Goal: Task Accomplishment & Management: Complete application form

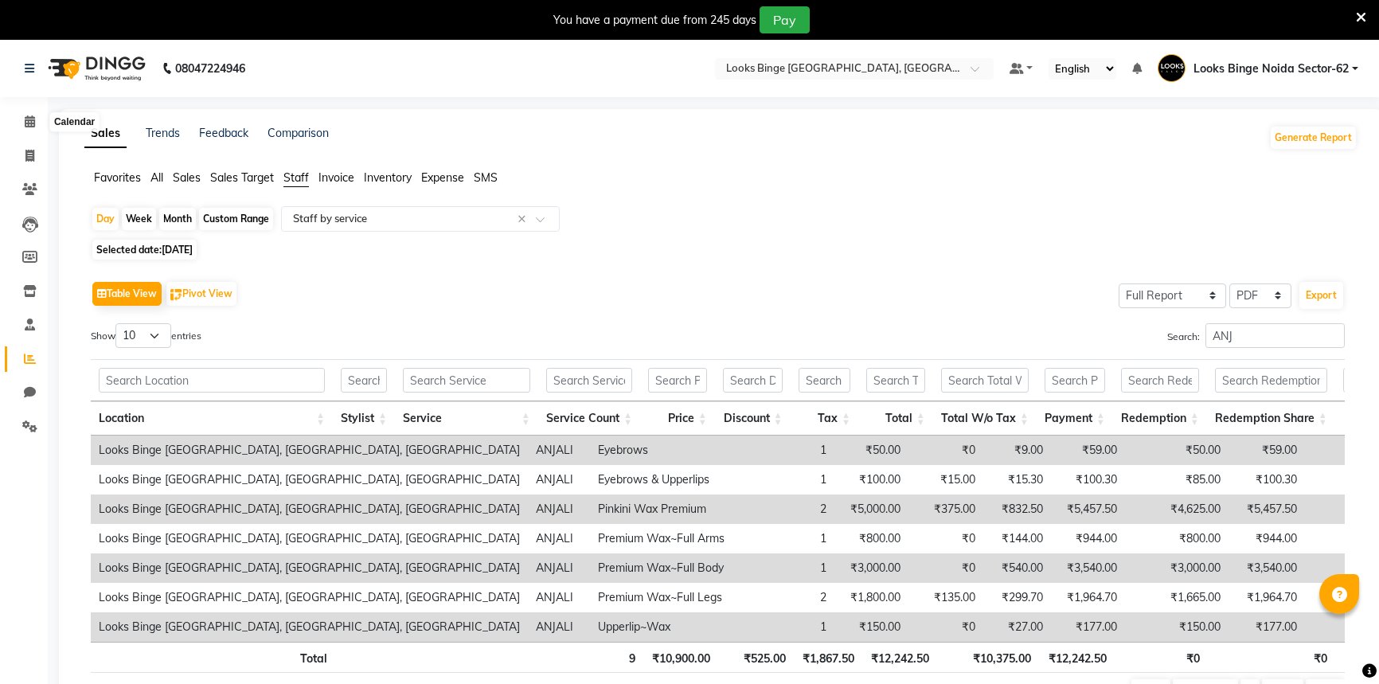
select select "full_report"
select select "pdf"
click at [38, 117] on span at bounding box center [30, 122] width 28 height 18
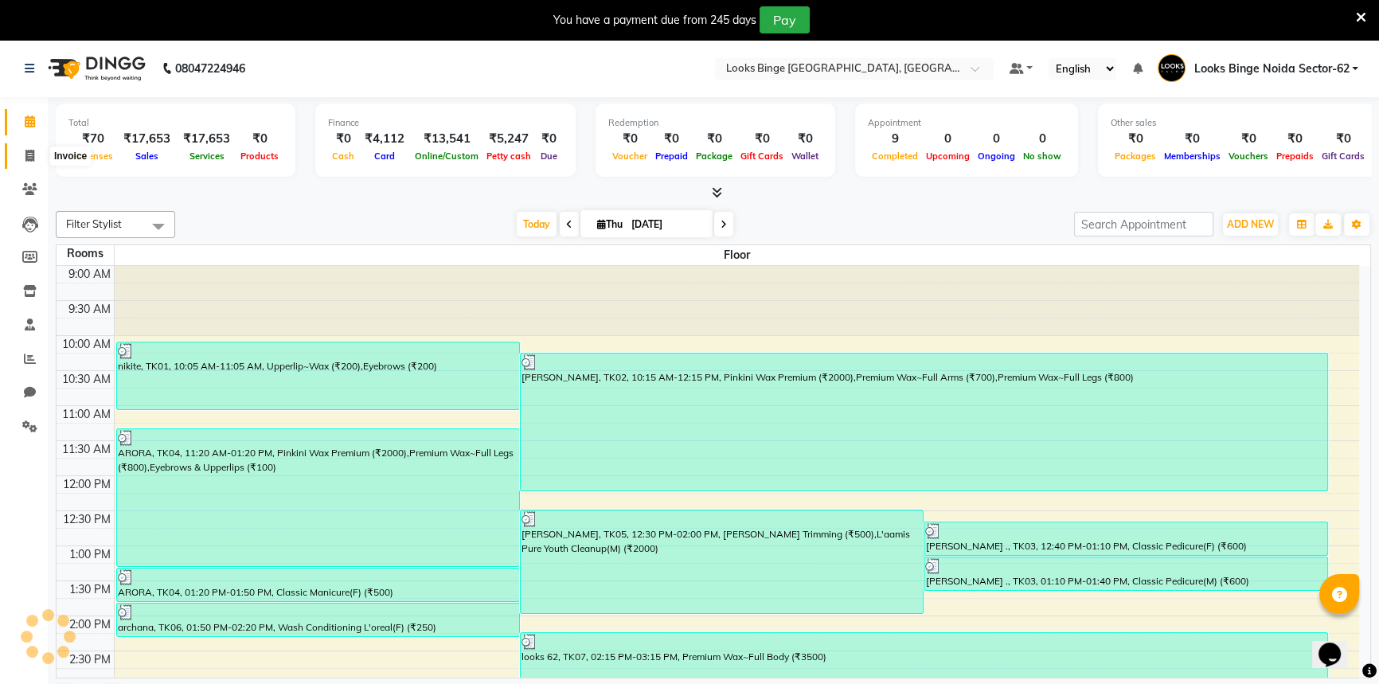
scroll to position [394, 0]
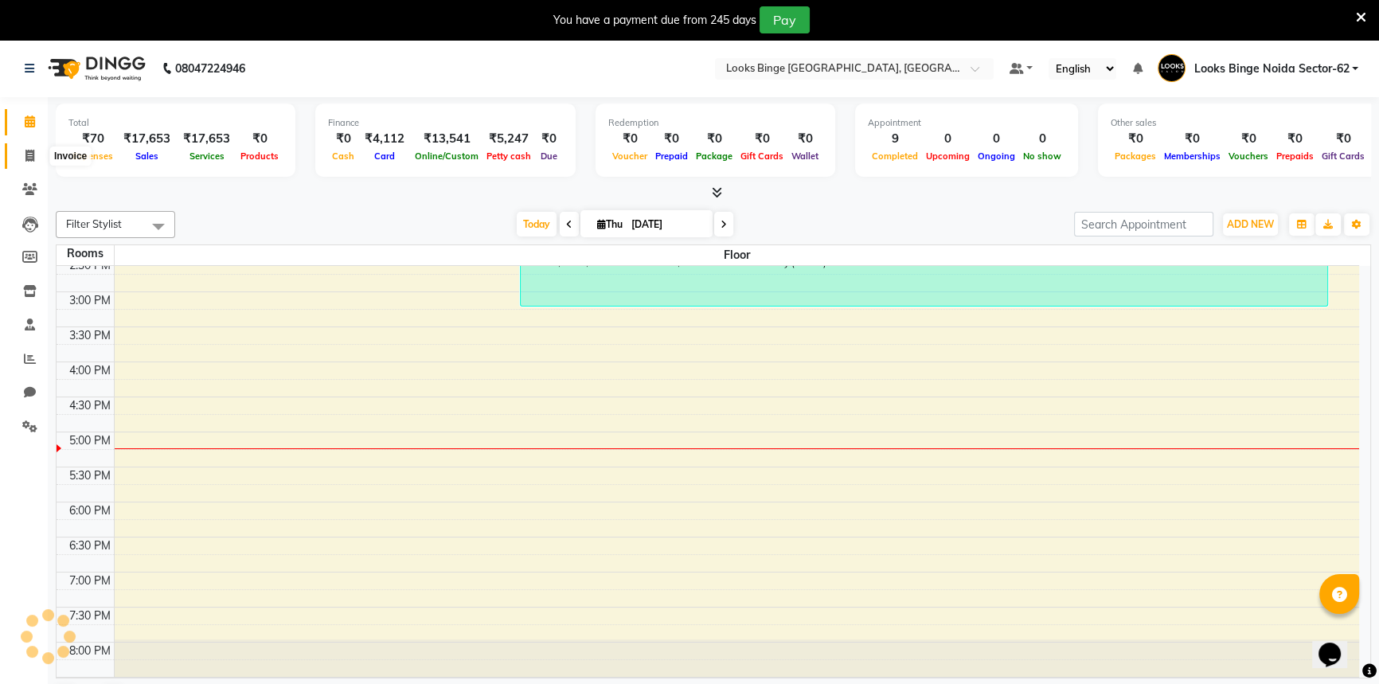
click at [22, 155] on span at bounding box center [30, 156] width 28 height 18
select select "service"
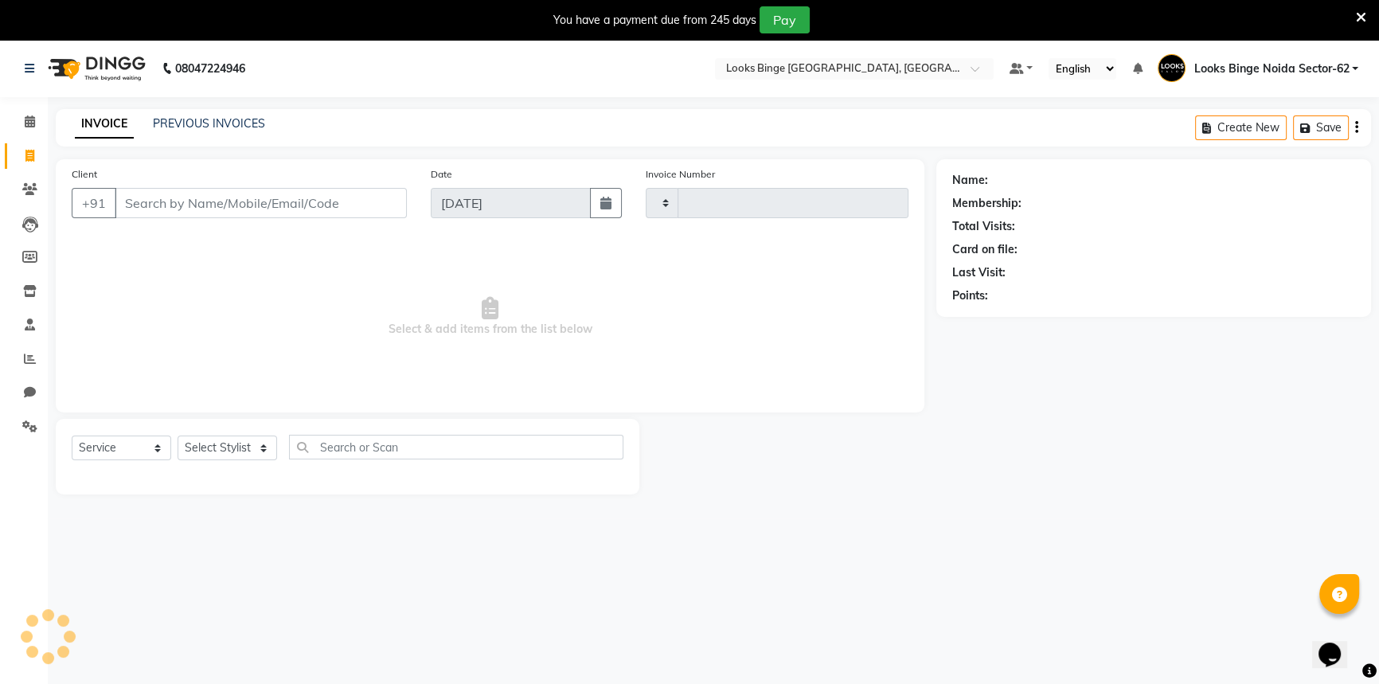
type input "1814"
select select "5378"
click at [266, 199] on input "Client" at bounding box center [261, 203] width 292 height 30
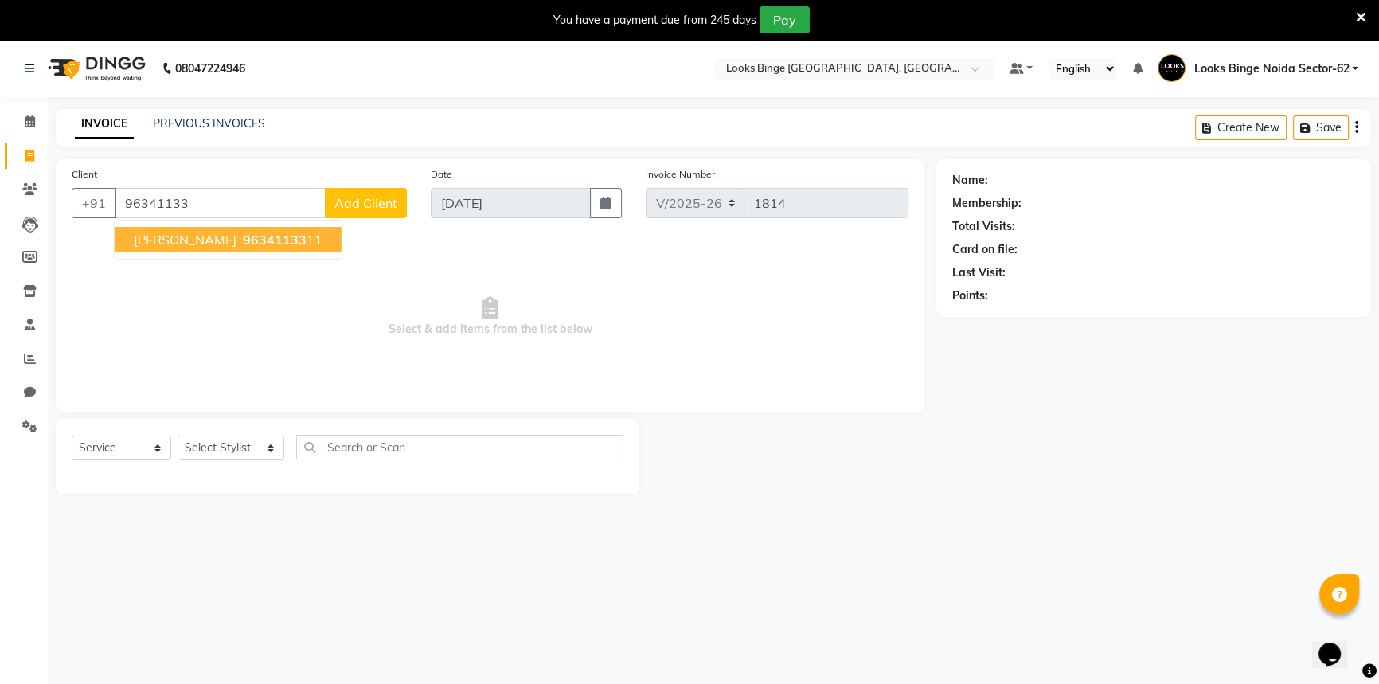
click at [143, 232] on span "[PERSON_NAME]" at bounding box center [185, 240] width 103 height 16
type input "9634113311"
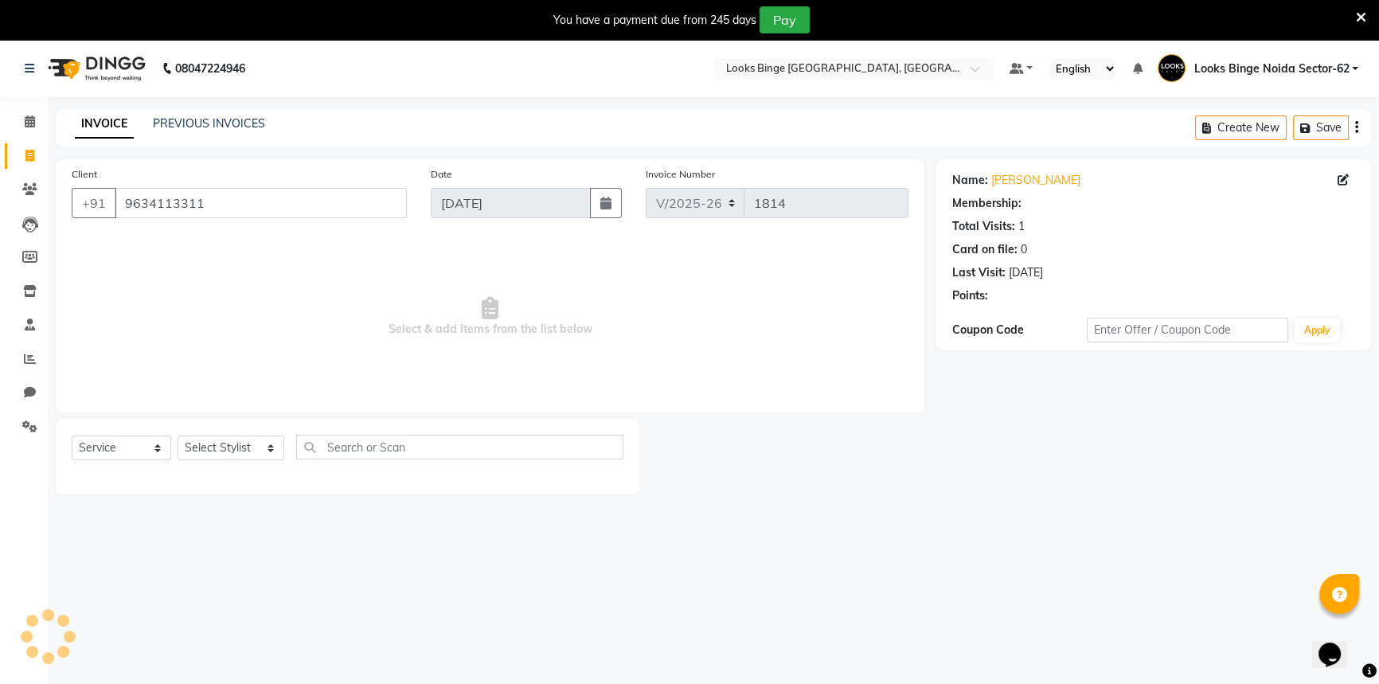
select select "1: Object"
click at [227, 461] on div "Select Service Product Membership Package Voucher Prepaid Gift Card Select Styl…" at bounding box center [348, 453] width 552 height 37
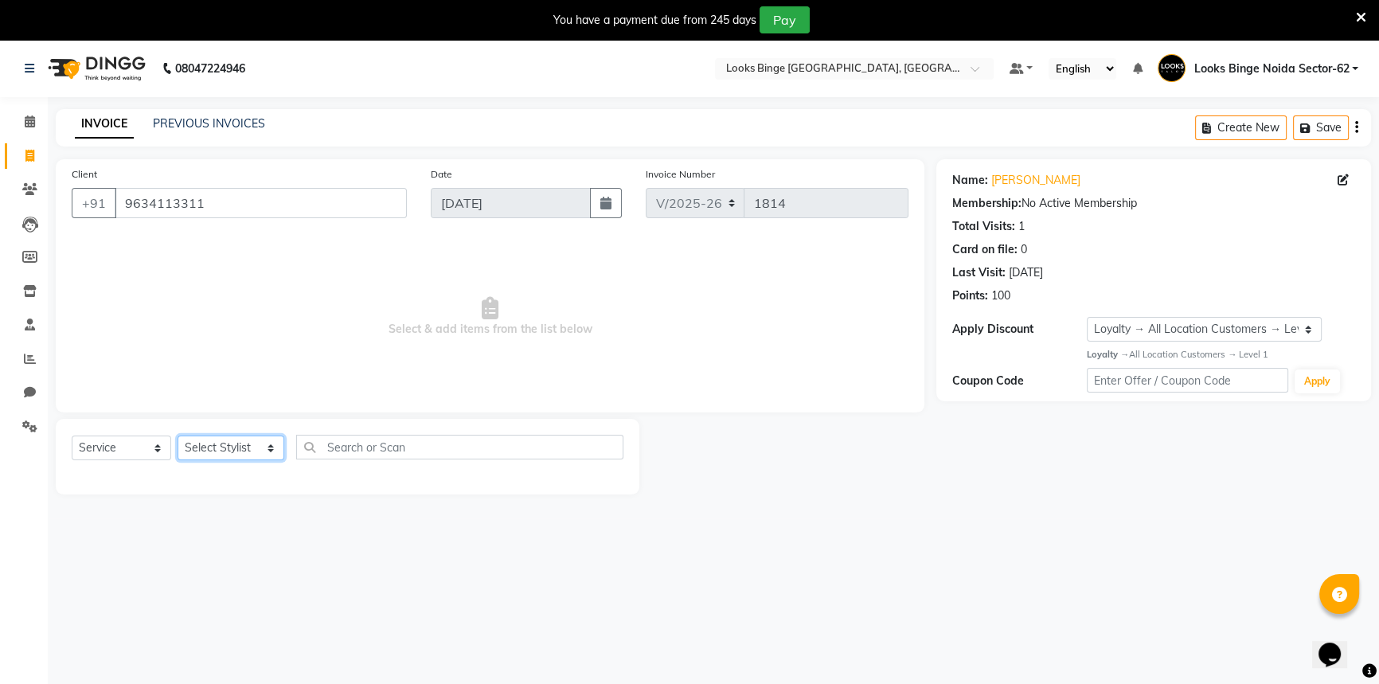
click at [209, 456] on select "Select Stylist ANJALI [PERSON_NAME] [PERSON_NAME] Counter_Sales Kasim Looks Bin…" at bounding box center [231, 448] width 107 height 25
select select "35558"
click at [178, 436] on select "Select Stylist ANJALI [PERSON_NAME] [PERSON_NAME] Counter_Sales Kasim Looks Bin…" at bounding box center [231, 448] width 107 height 25
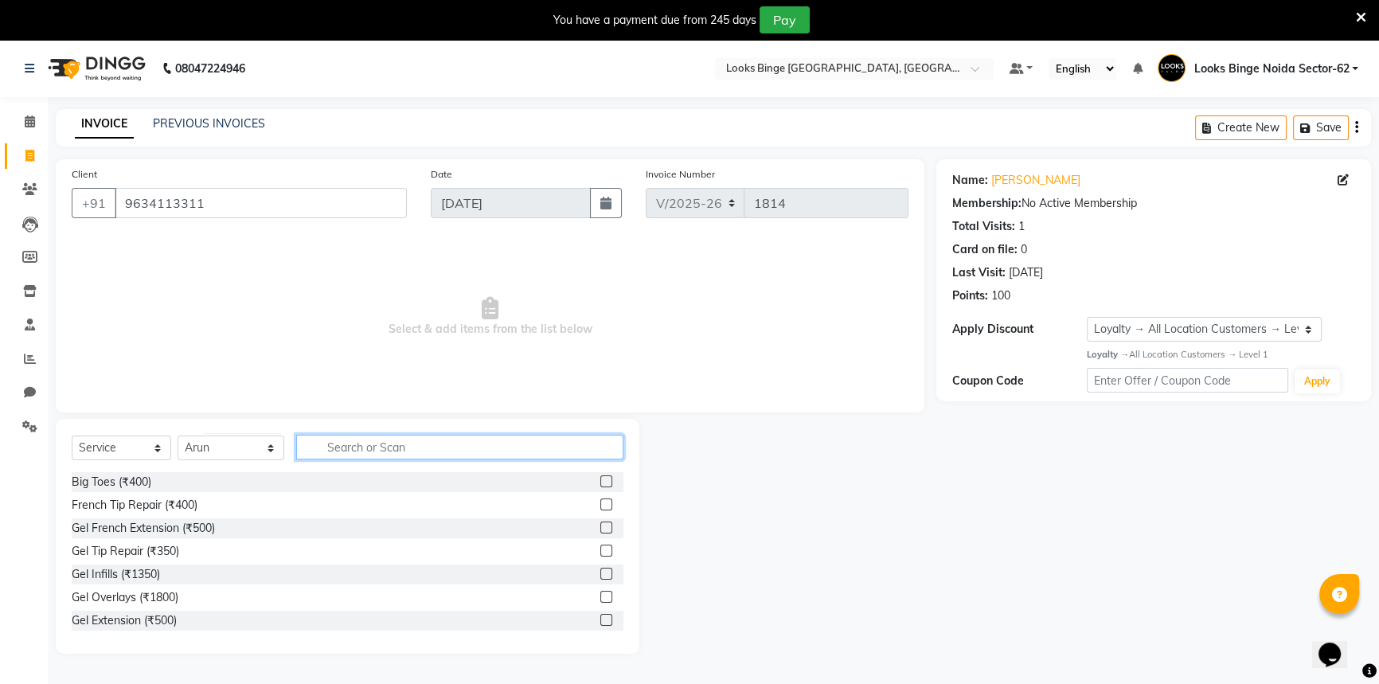
click at [419, 442] on input "text" at bounding box center [459, 447] width 327 height 25
type input "FOOT"
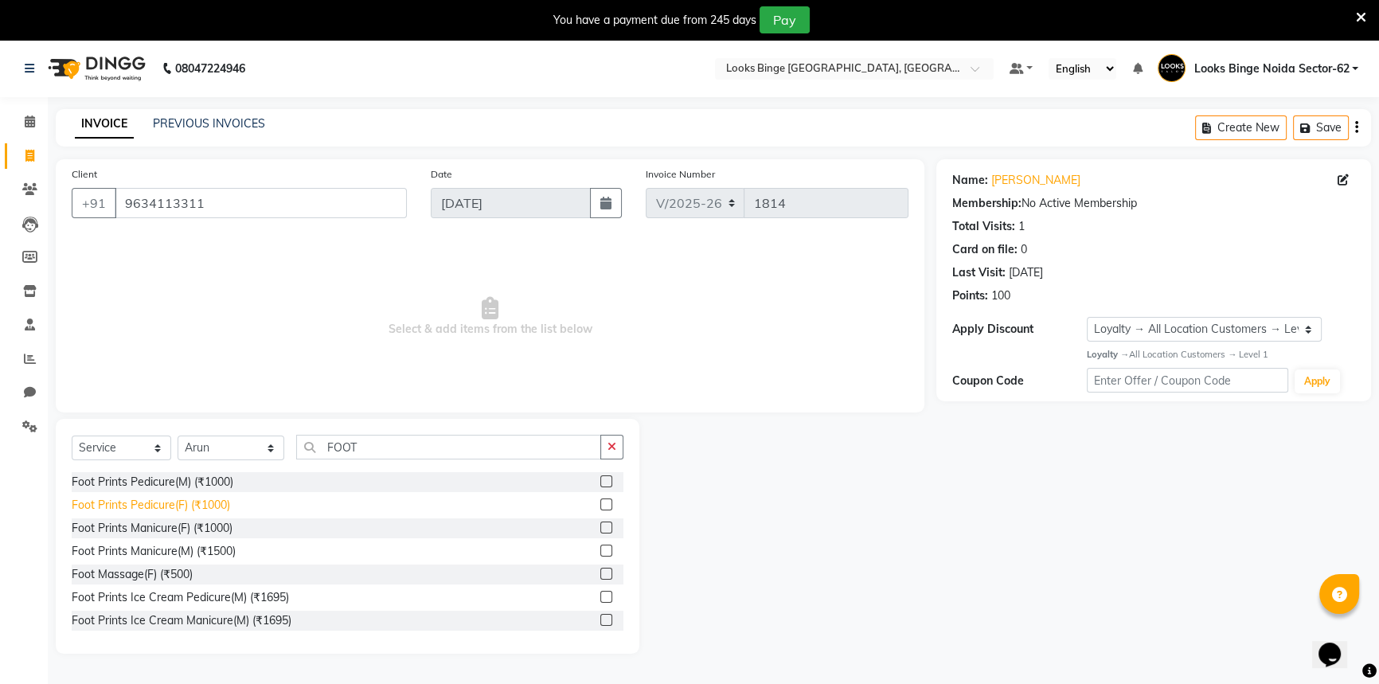
click at [135, 511] on div "Foot Prints Pedicure(F) (₹1000)" at bounding box center [151, 505] width 158 height 17
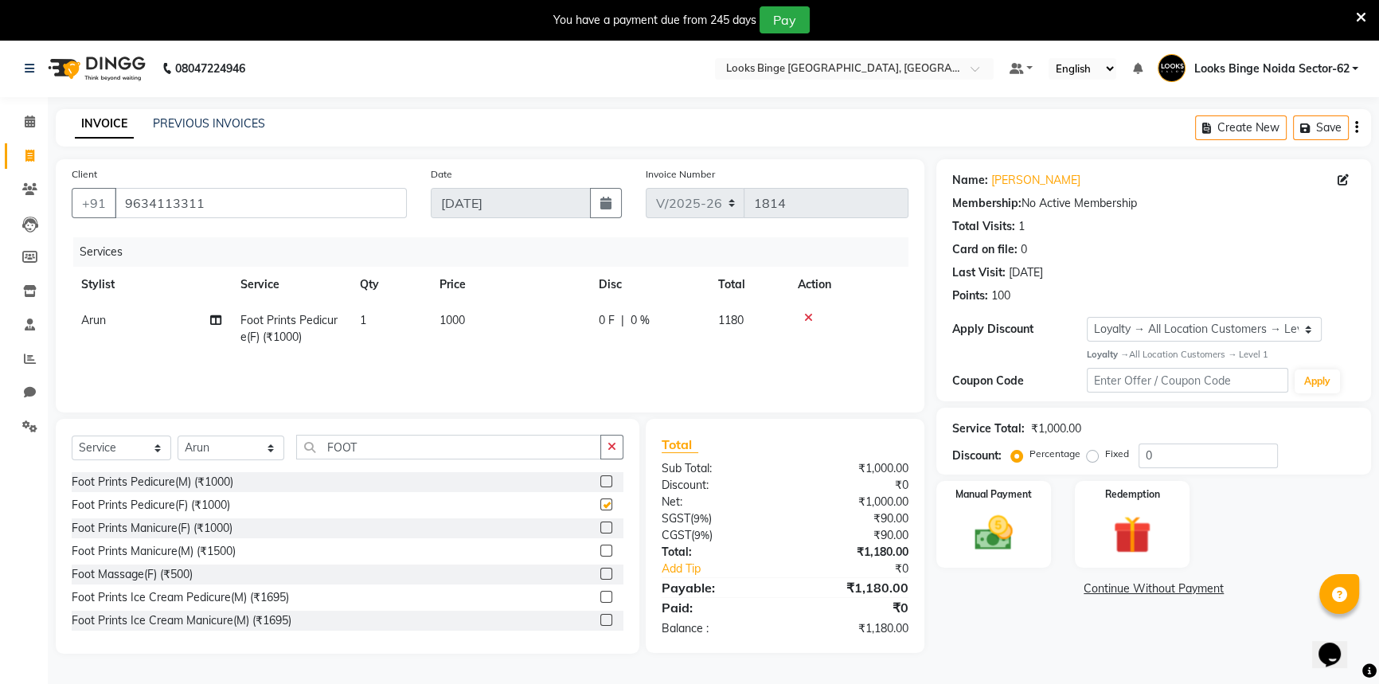
checkbox input "false"
click at [1019, 546] on img at bounding box center [994, 533] width 65 height 45
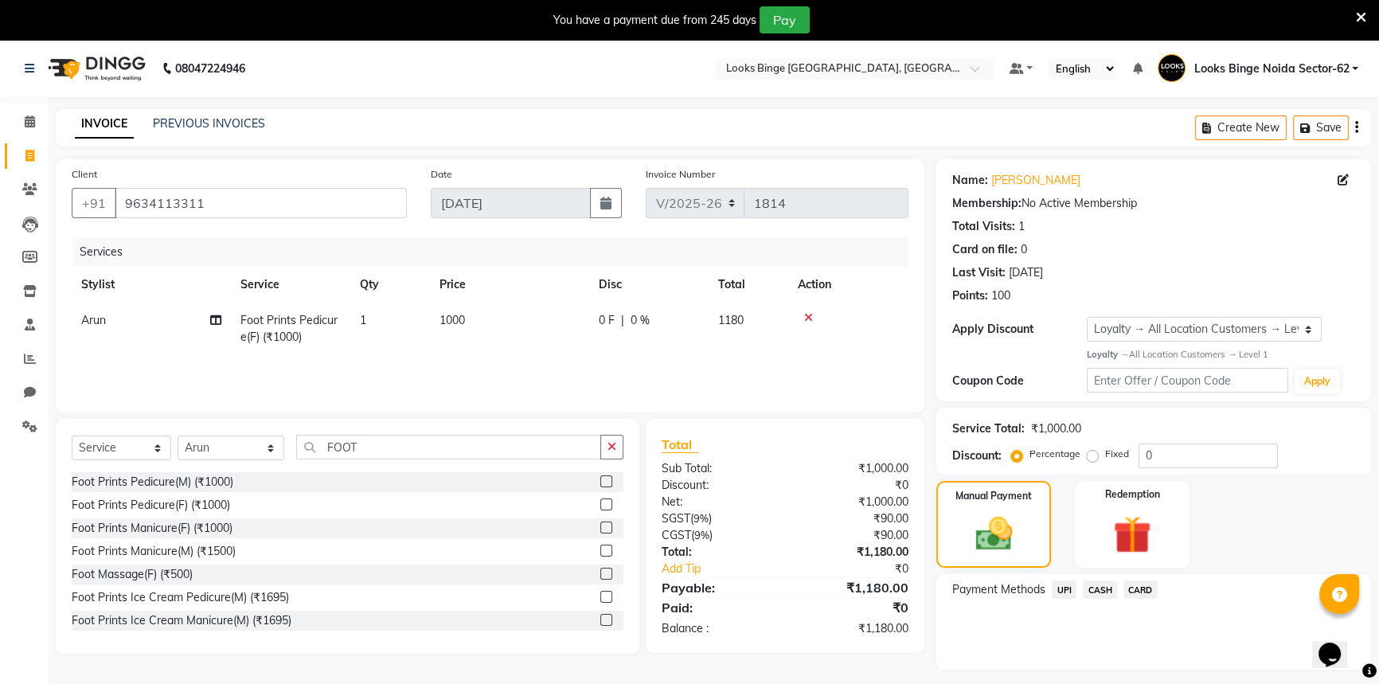
click at [1091, 589] on span "CASH" at bounding box center [1100, 590] width 34 height 18
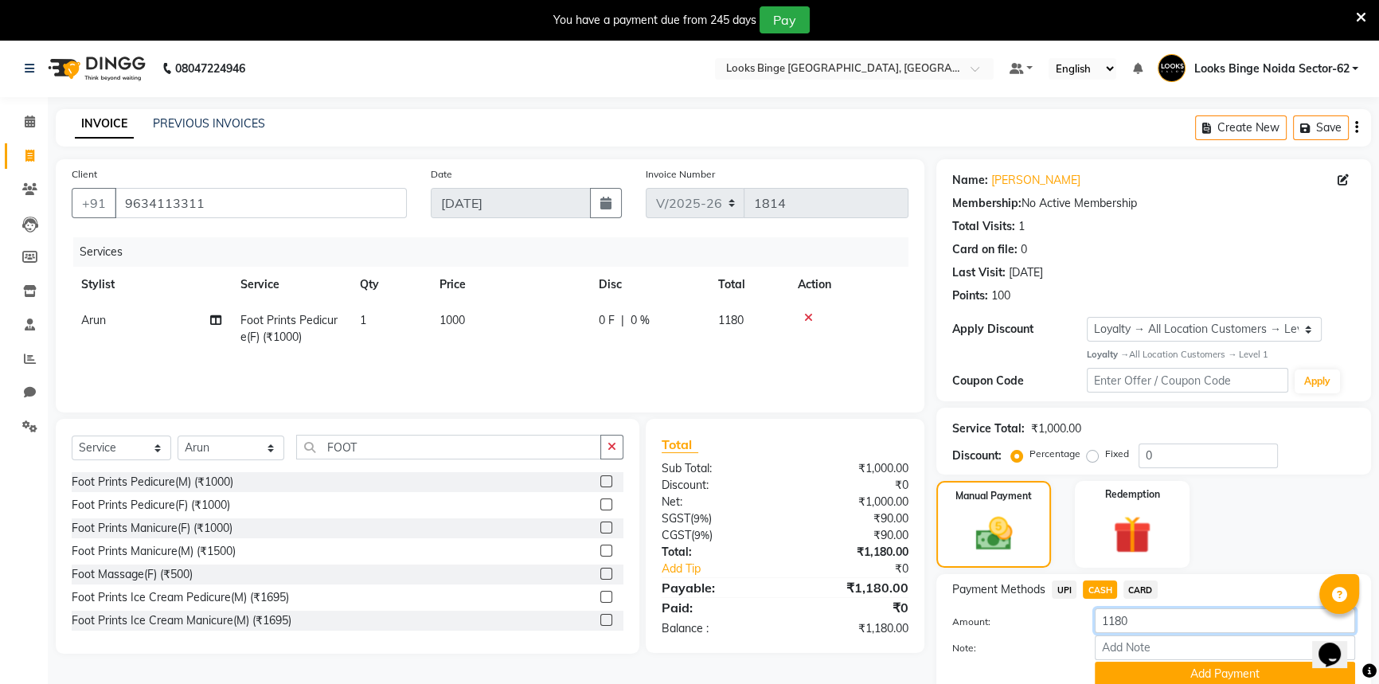
drag, startPoint x: 1164, startPoint y: 622, endPoint x: 1043, endPoint y: 613, distance: 120.6
click at [1043, 613] on div "Amount: 1180" at bounding box center [1154, 621] width 427 height 27
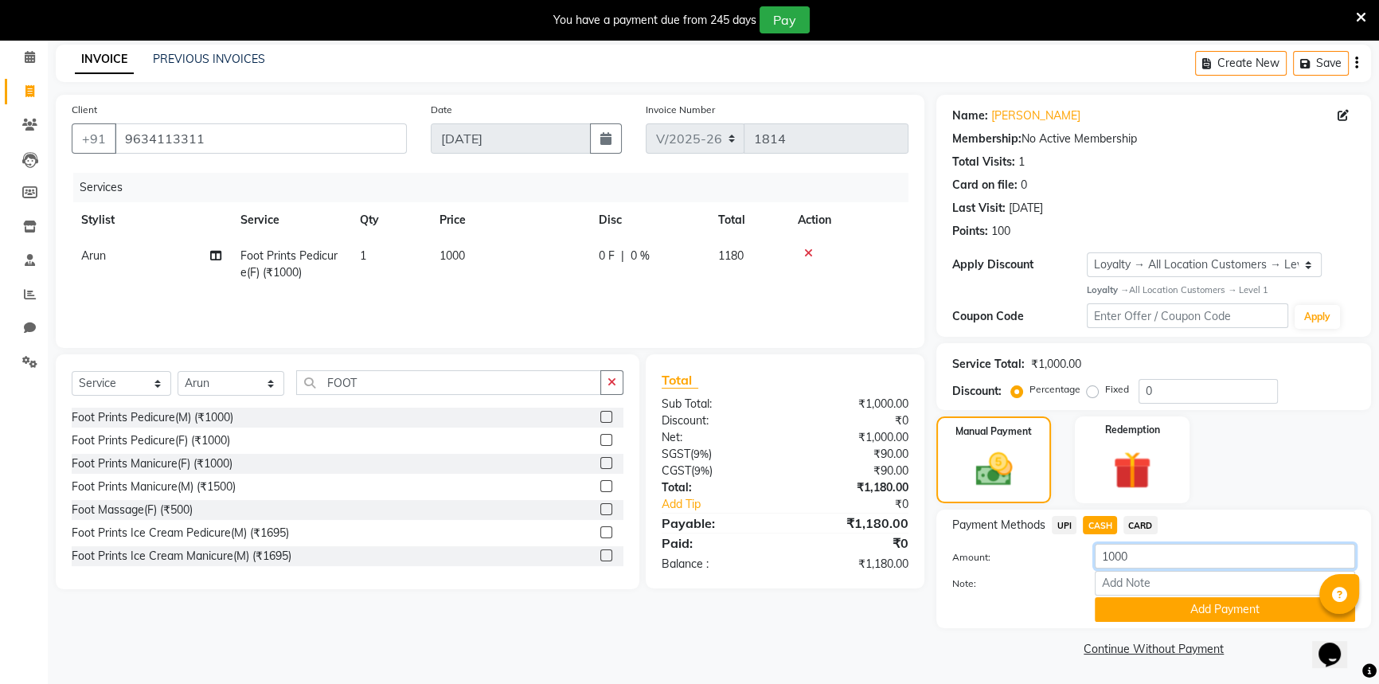
scroll to position [65, 0]
type input "1000"
click at [1187, 617] on button "Add Payment" at bounding box center [1225, 609] width 260 height 25
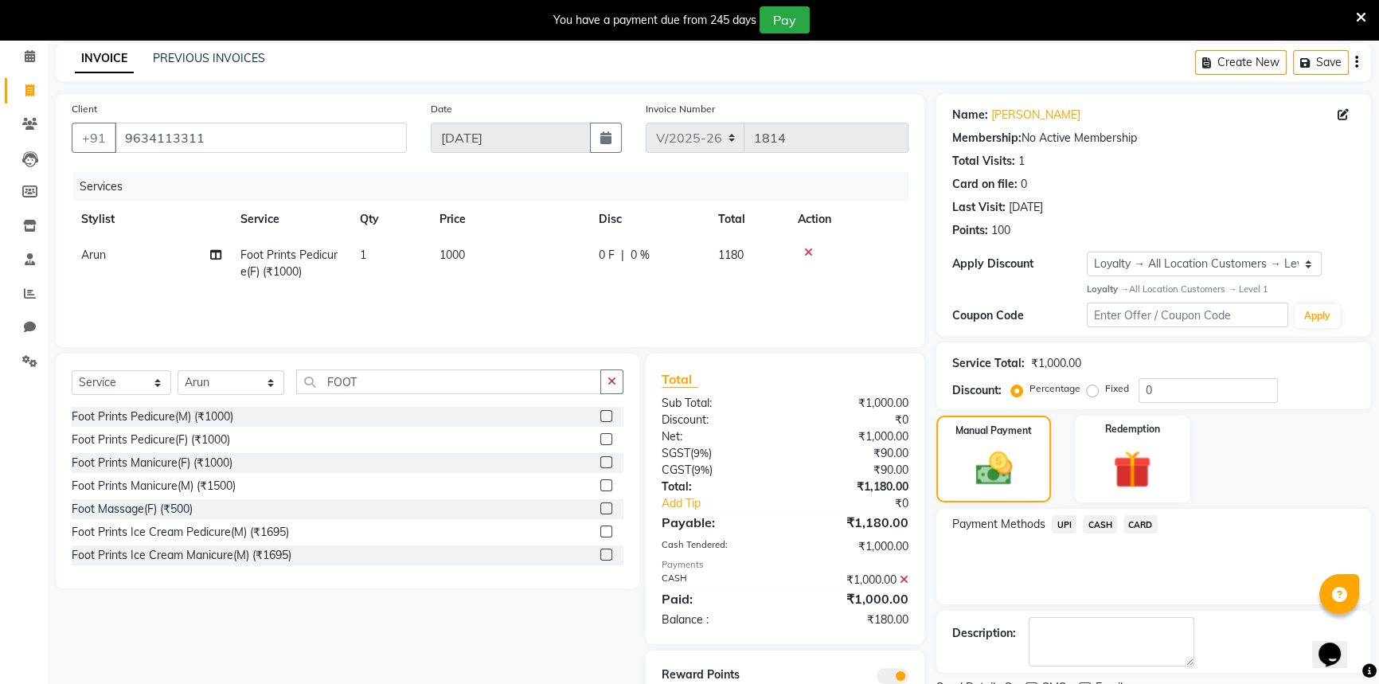
scroll to position [131, 0]
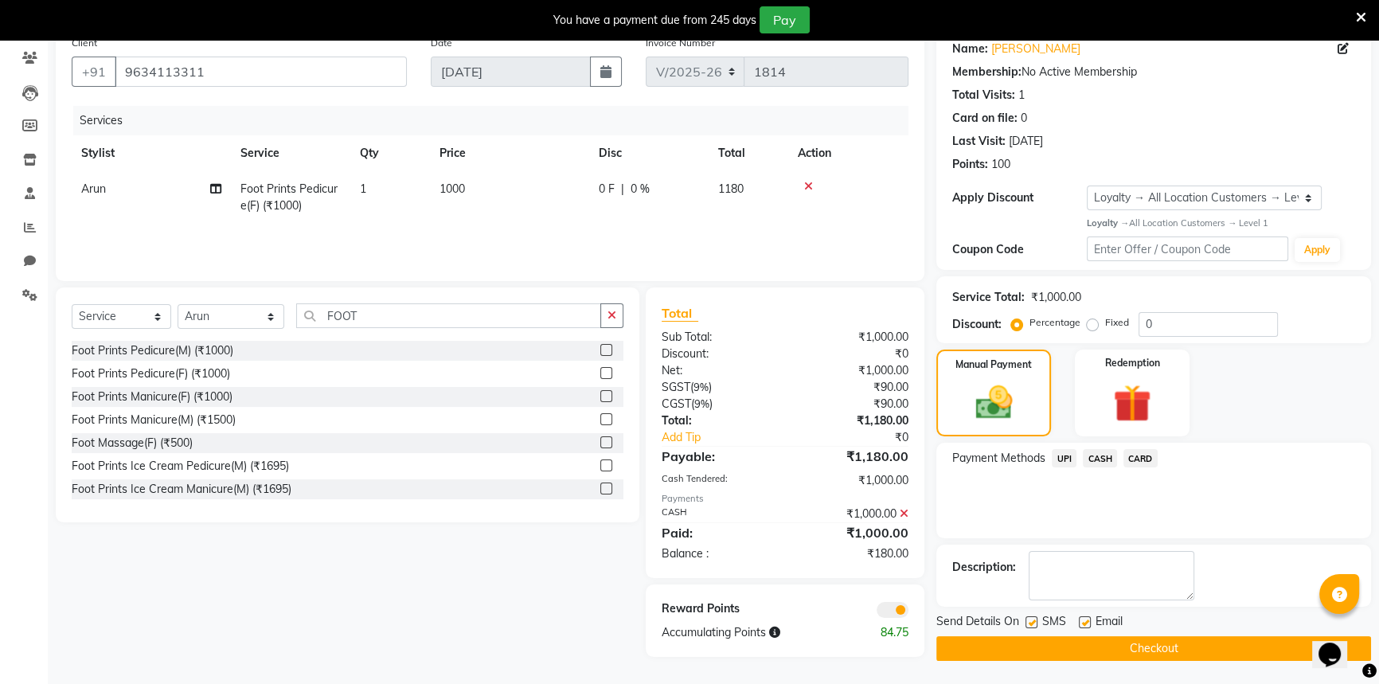
click at [1067, 452] on span "UPI" at bounding box center [1064, 458] width 25 height 18
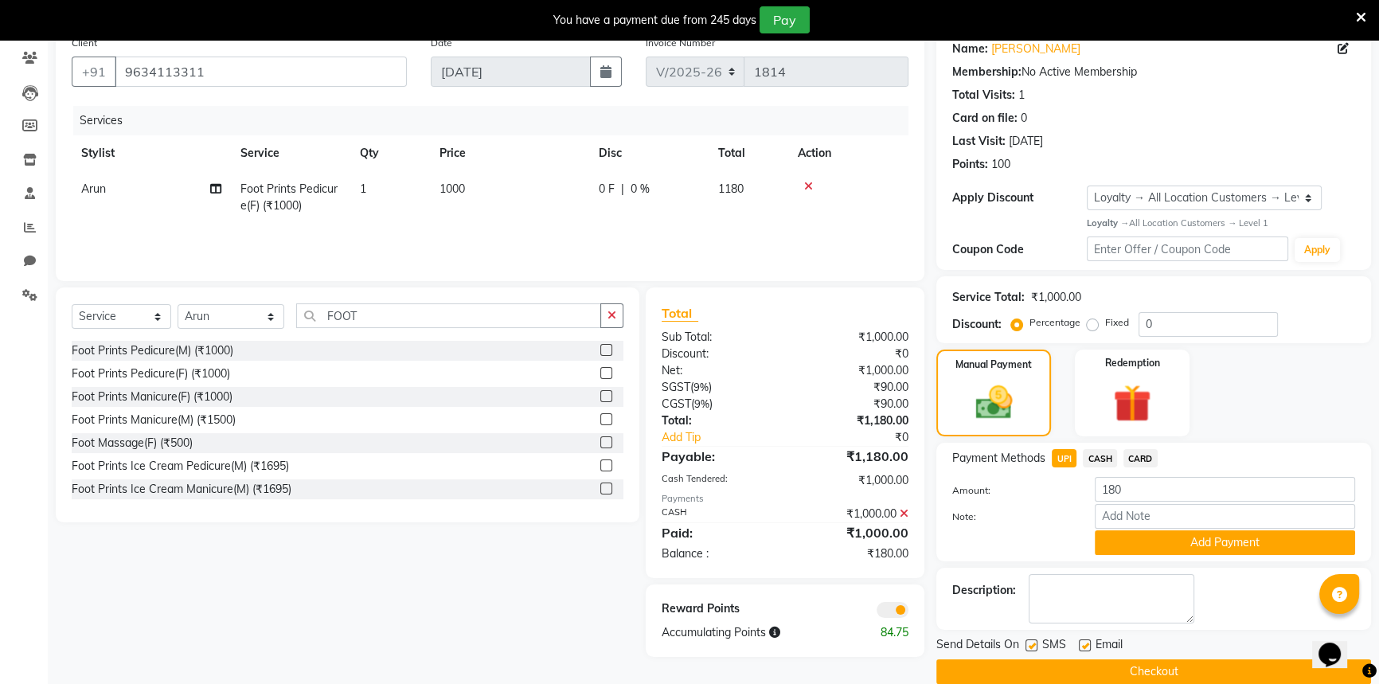
click at [1151, 534] on button "Add Payment" at bounding box center [1225, 542] width 260 height 25
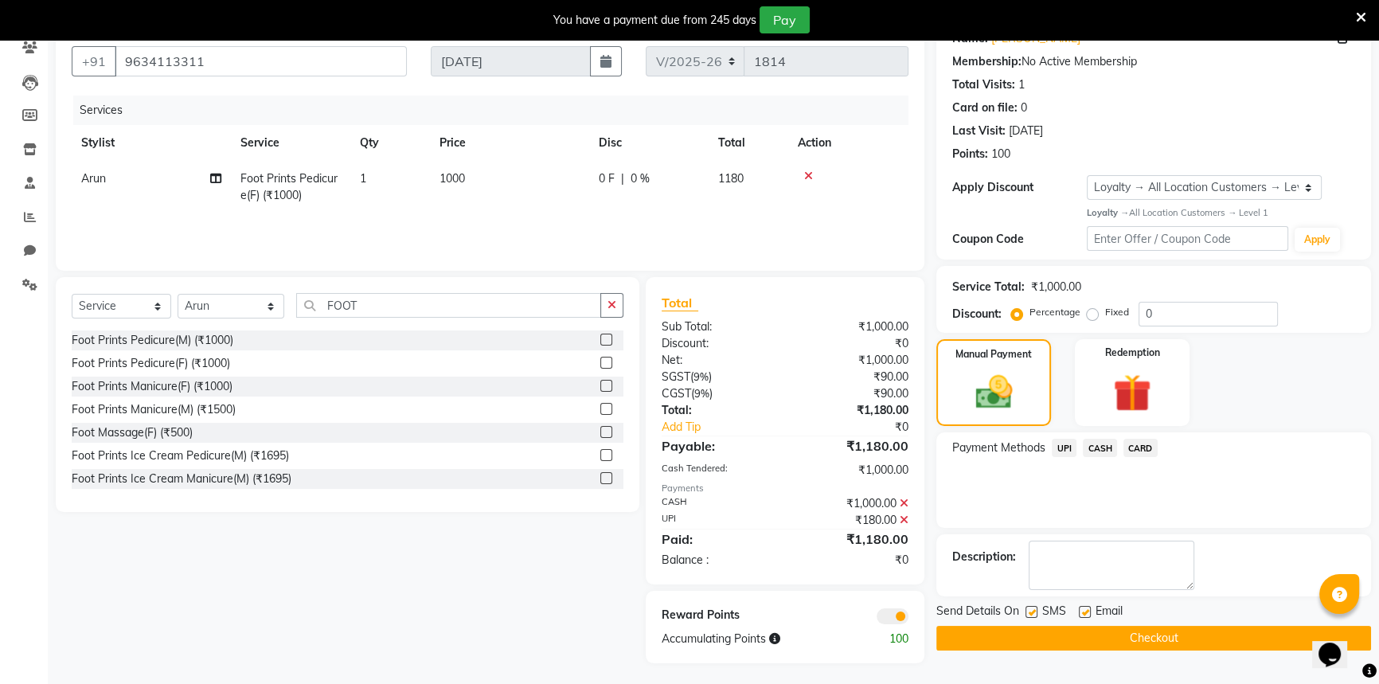
scroll to position [146, 0]
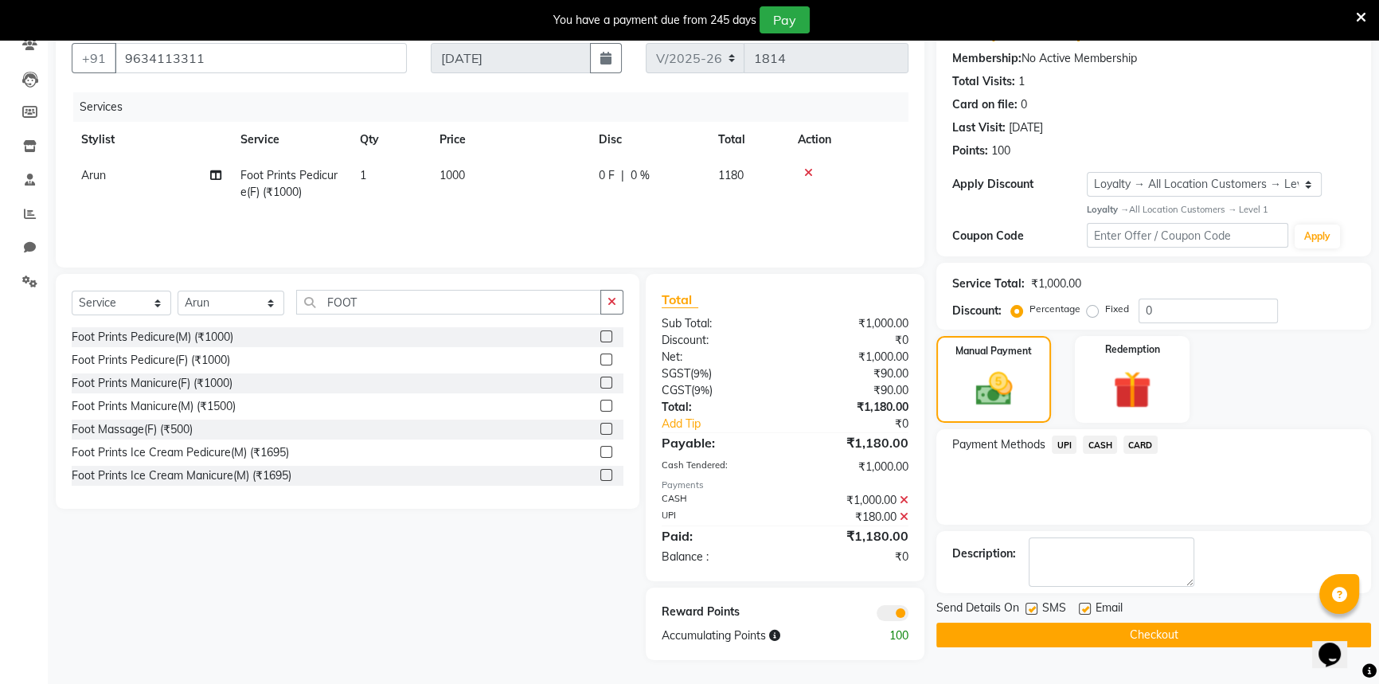
click at [1138, 630] on button "Checkout" at bounding box center [1154, 635] width 435 height 25
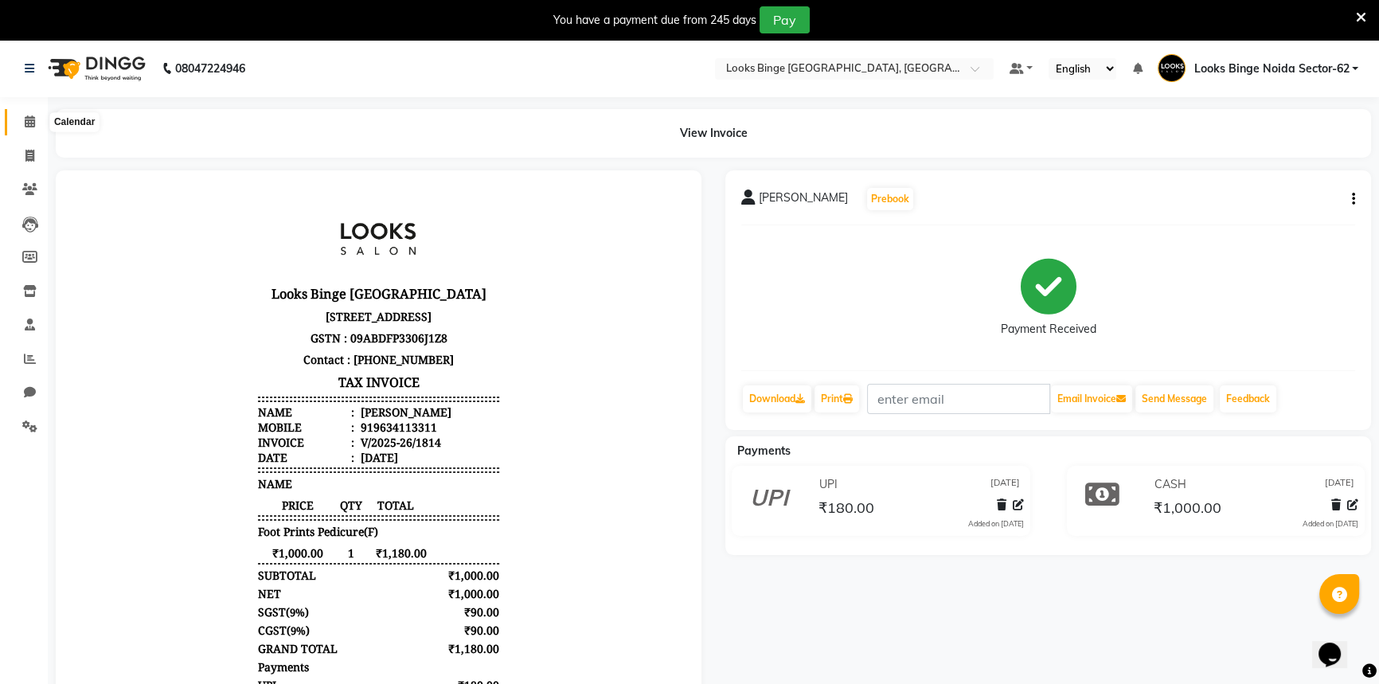
click at [34, 119] on icon at bounding box center [30, 121] width 10 height 12
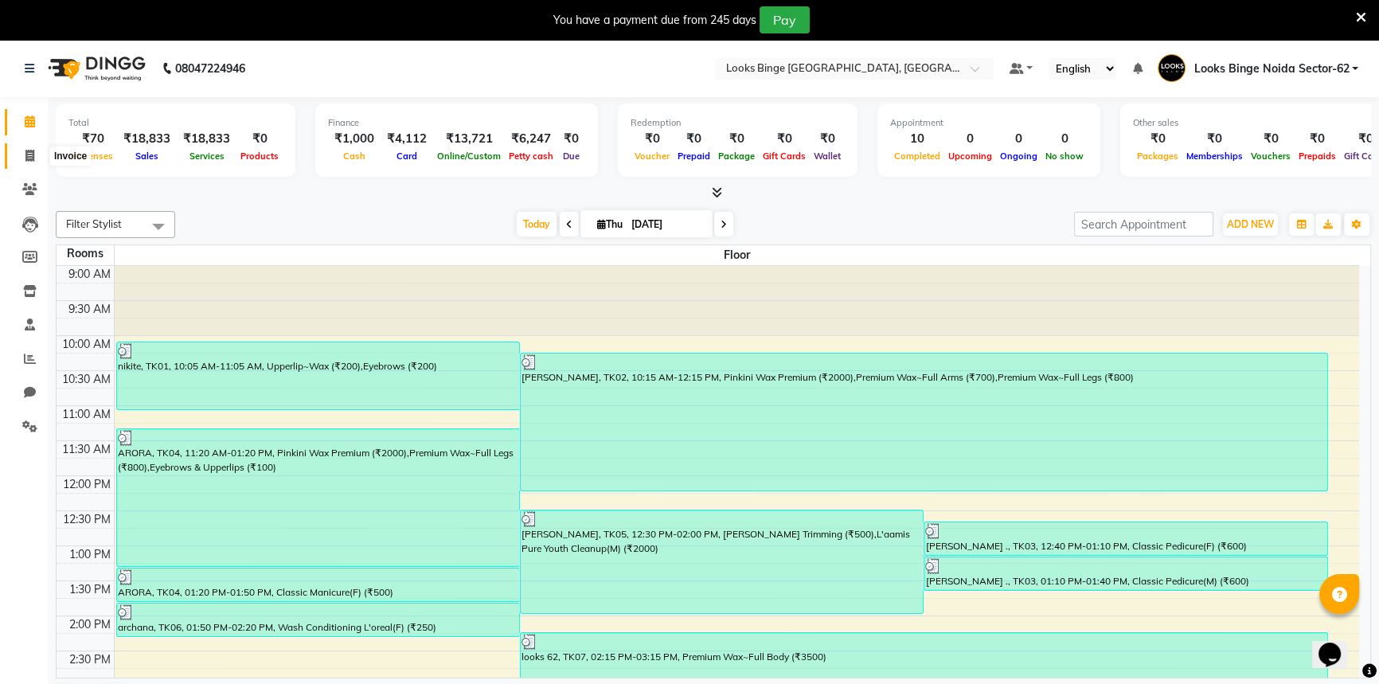
click at [33, 154] on icon at bounding box center [29, 156] width 9 height 12
select select "service"
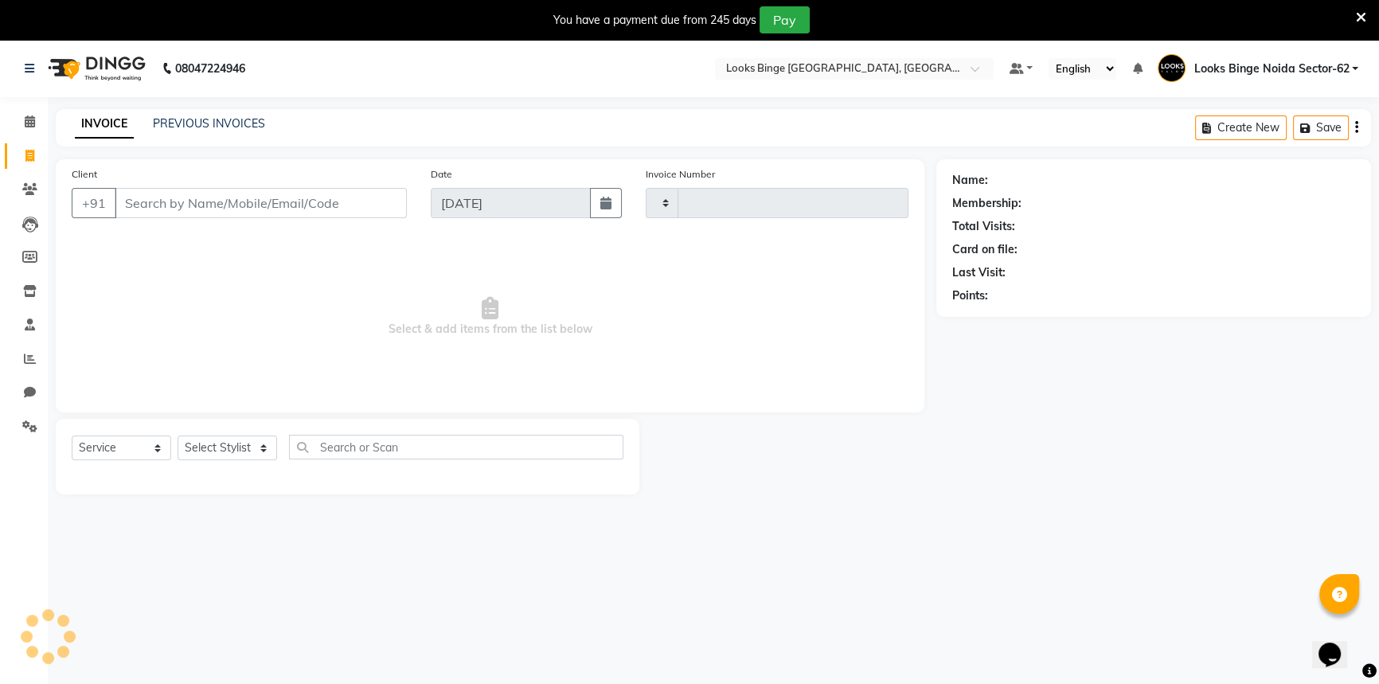
type input "1815"
select select "5378"
click at [194, 120] on link "PREVIOUS INVOICES" at bounding box center [209, 123] width 112 height 14
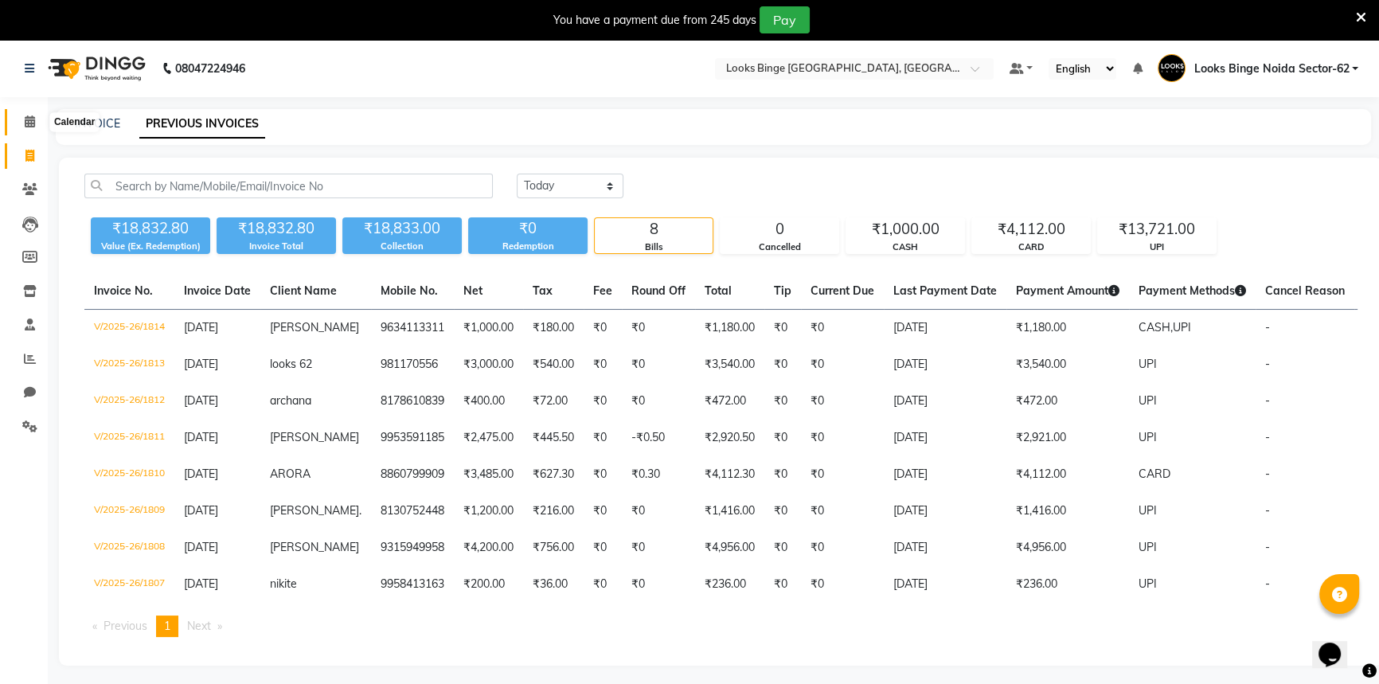
click at [27, 119] on icon at bounding box center [30, 121] width 10 height 12
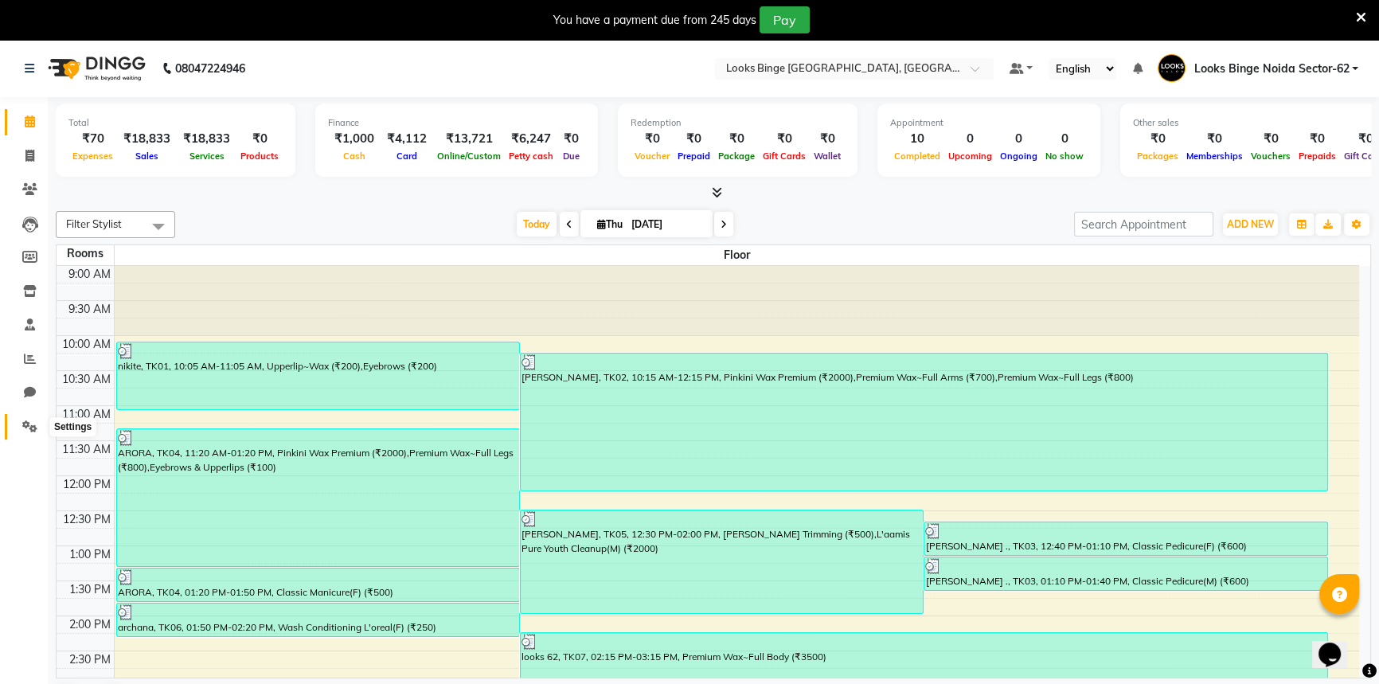
click at [33, 430] on icon at bounding box center [29, 427] width 15 height 12
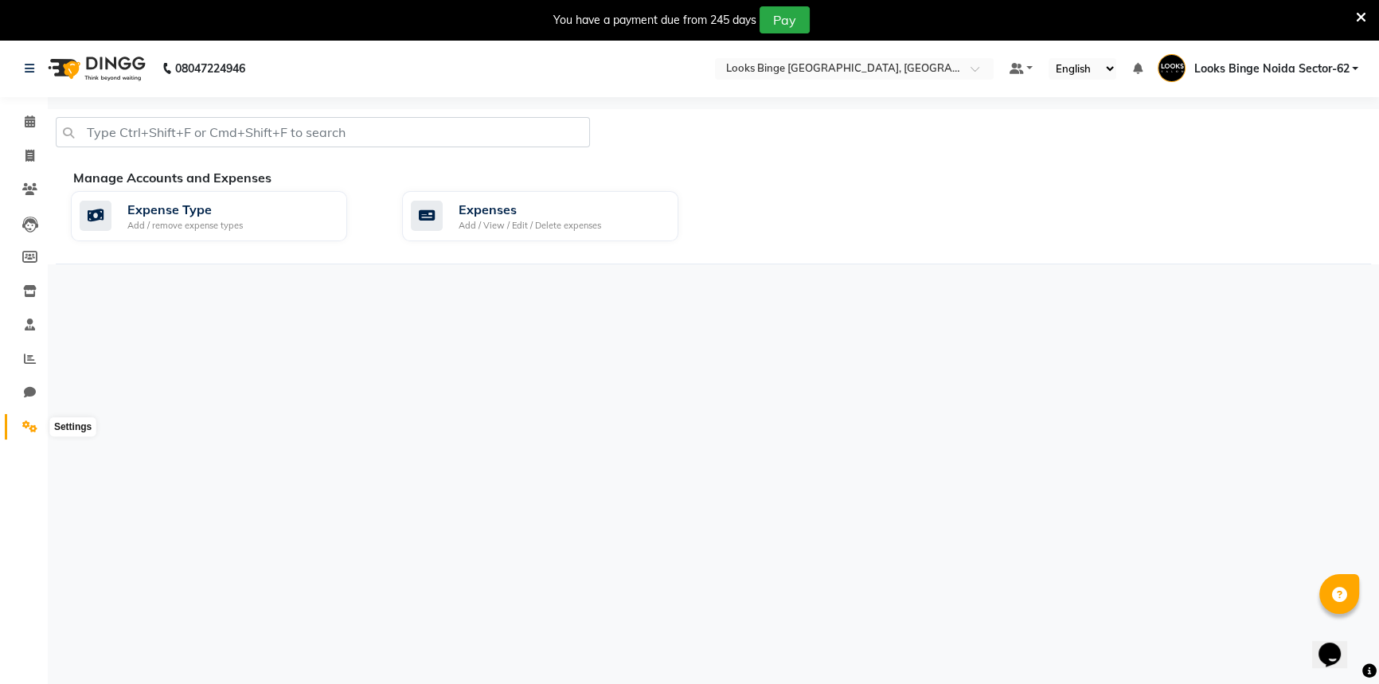
click at [29, 425] on icon at bounding box center [29, 427] width 15 height 12
click at [29, 124] on icon at bounding box center [30, 121] width 10 height 12
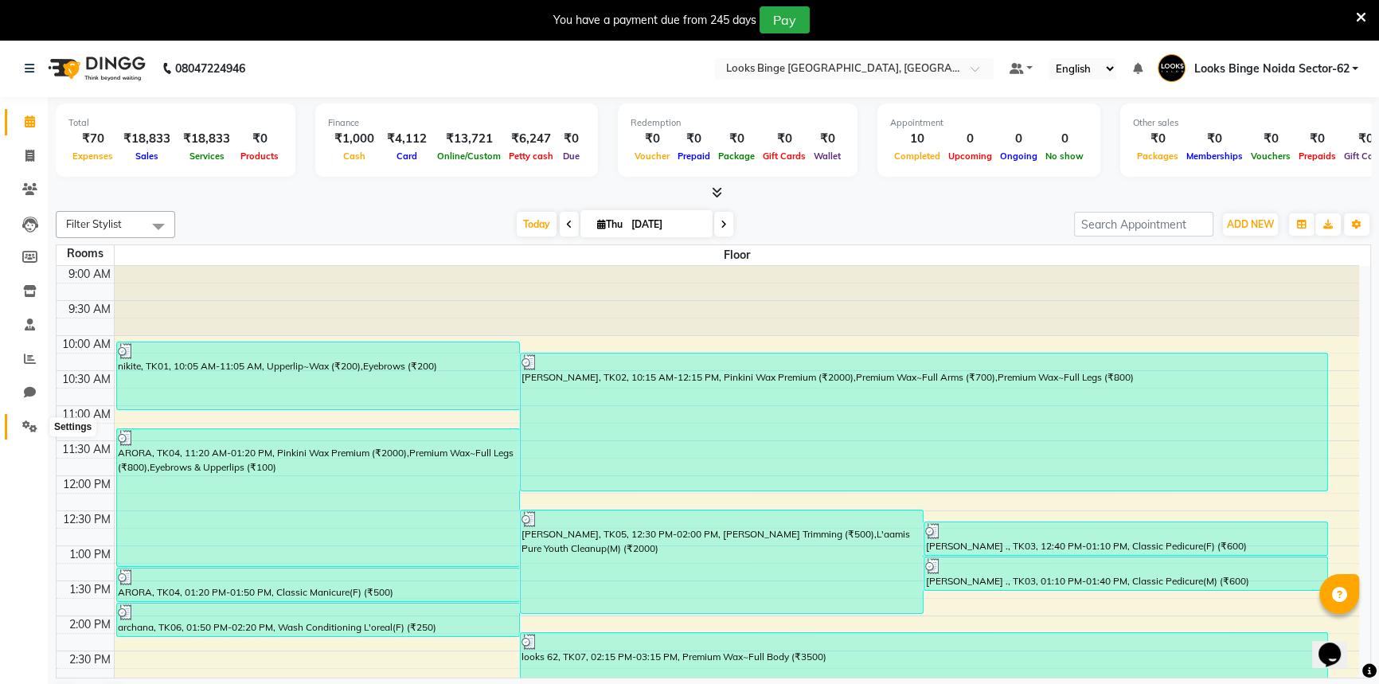
click at [30, 422] on icon at bounding box center [29, 427] width 15 height 12
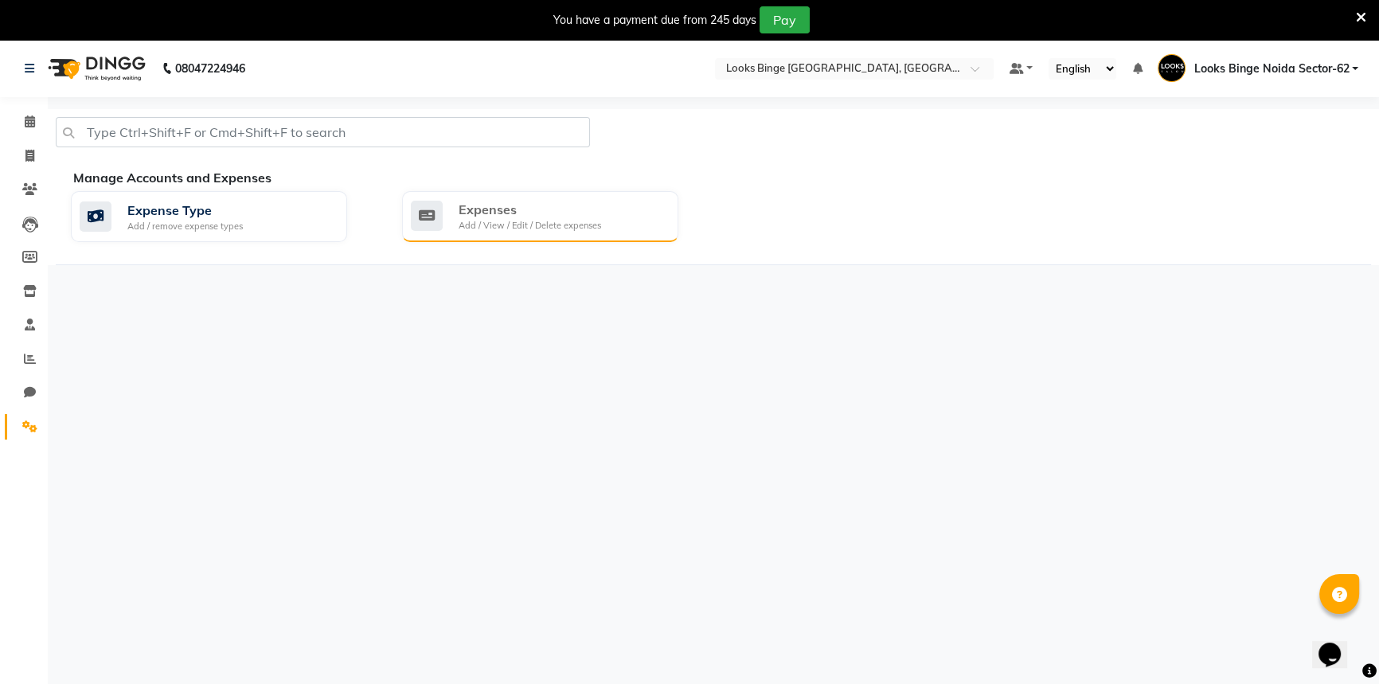
click at [589, 193] on div "Expenses Add / View / Edit / Delete expenses" at bounding box center [540, 216] width 276 height 51
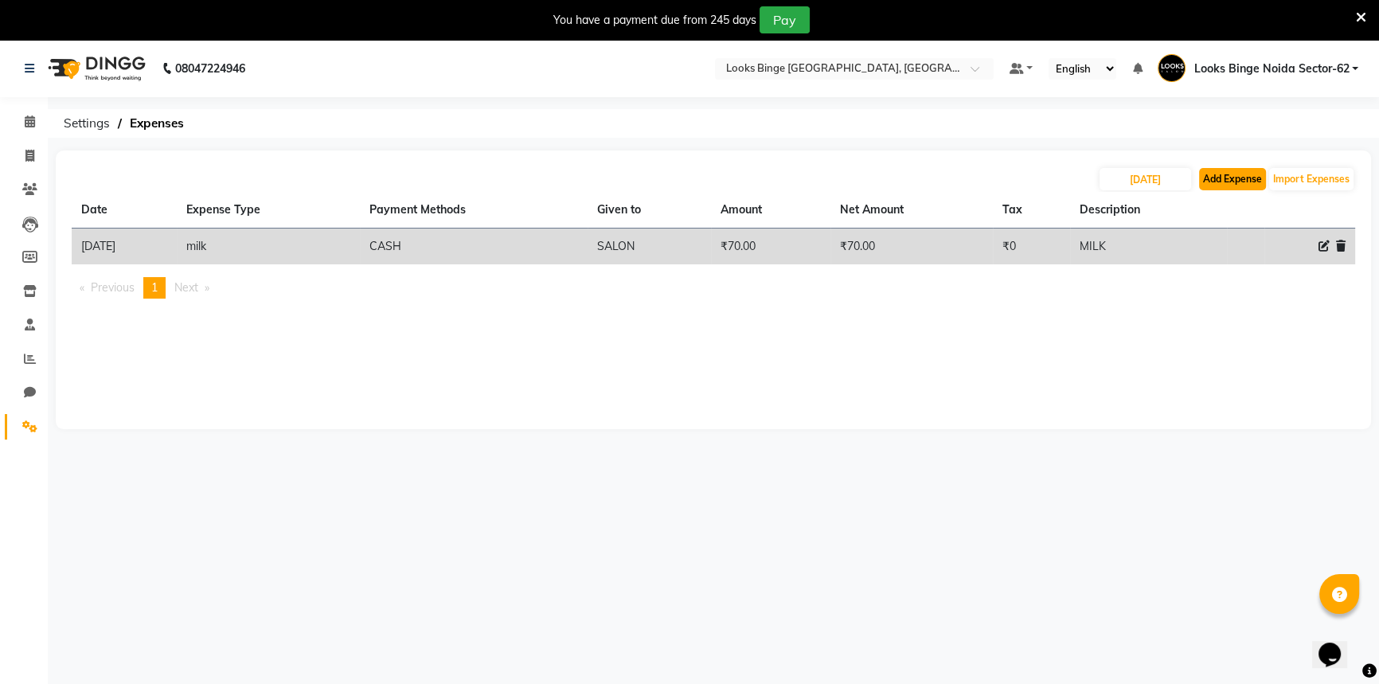
click at [1219, 175] on button "Add Expense" at bounding box center [1232, 179] width 67 height 22
select select "1"
select select "4305"
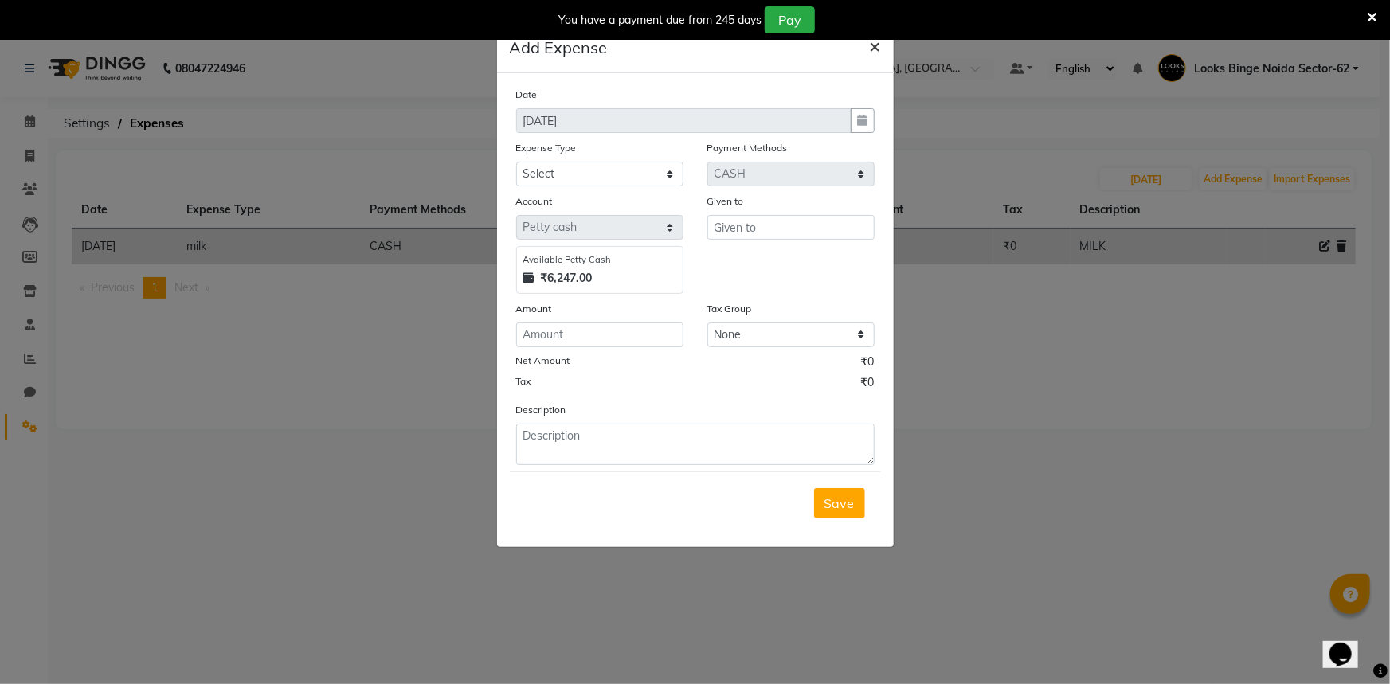
click at [878, 48] on span "×" at bounding box center [875, 45] width 11 height 24
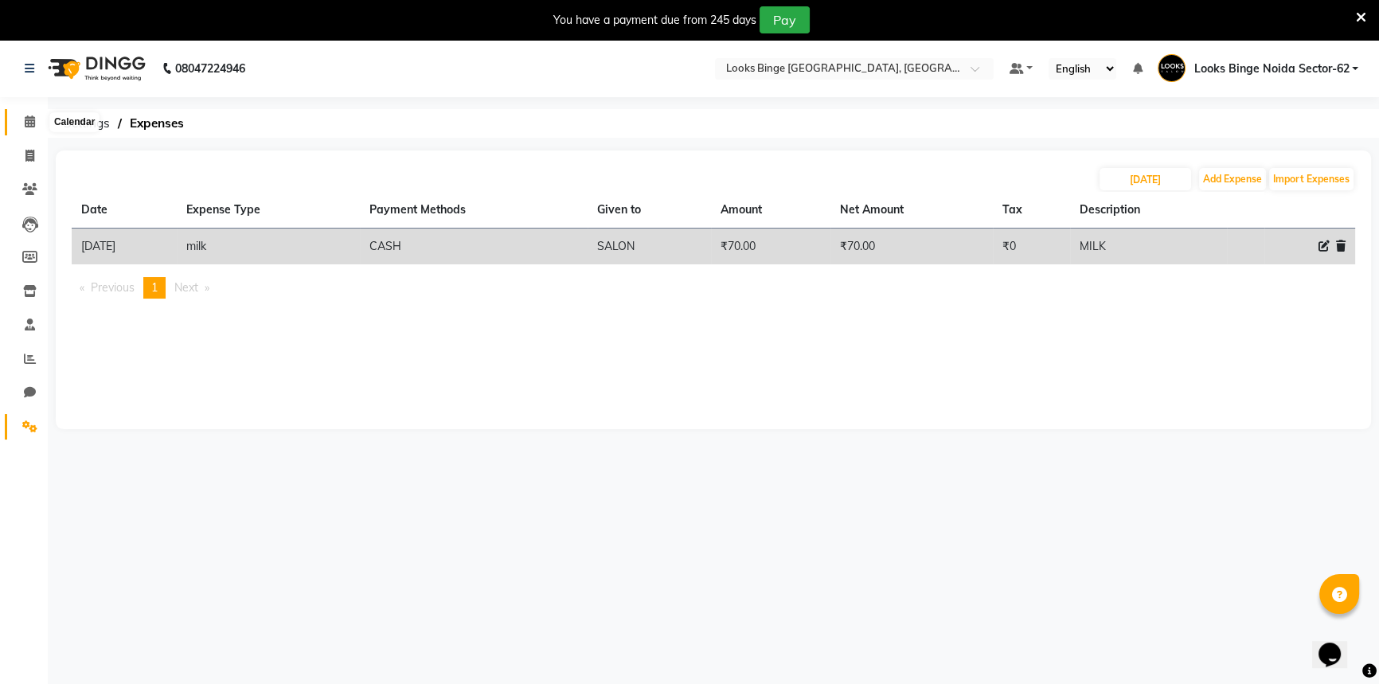
click at [28, 119] on icon at bounding box center [30, 121] width 10 height 12
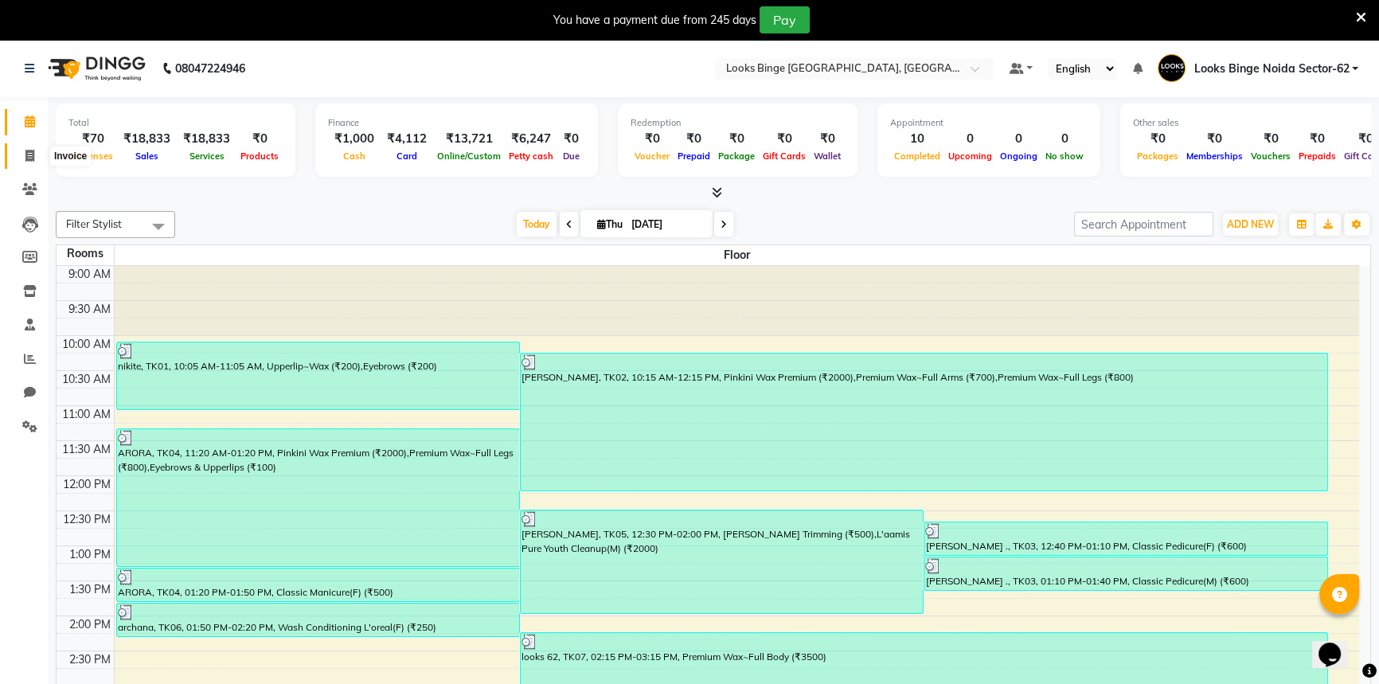
click at [25, 161] on icon at bounding box center [29, 156] width 9 height 12
select select "service"
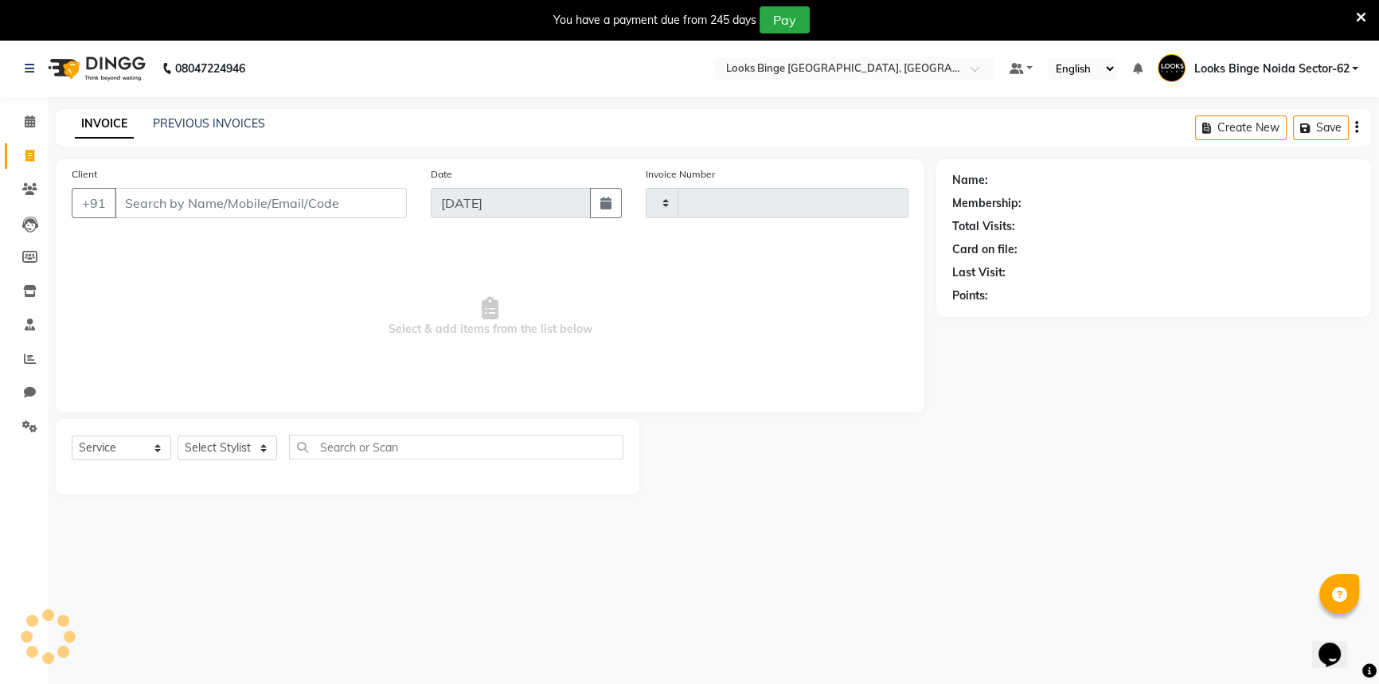
type input "1815"
select select "5378"
click at [228, 443] on select "Select Stylist" at bounding box center [228, 448] width 100 height 25
click at [178, 436] on select "Select Stylist ANJALI [PERSON_NAME] [PERSON_NAME] Counter_Sales Kasim Looks Bin…" at bounding box center [231, 448] width 107 height 25
click at [216, 452] on select "Select Stylist ANJALI [PERSON_NAME] [PERSON_NAME] Counter_Sales Kasim Looks Bin…" at bounding box center [231, 448] width 107 height 25
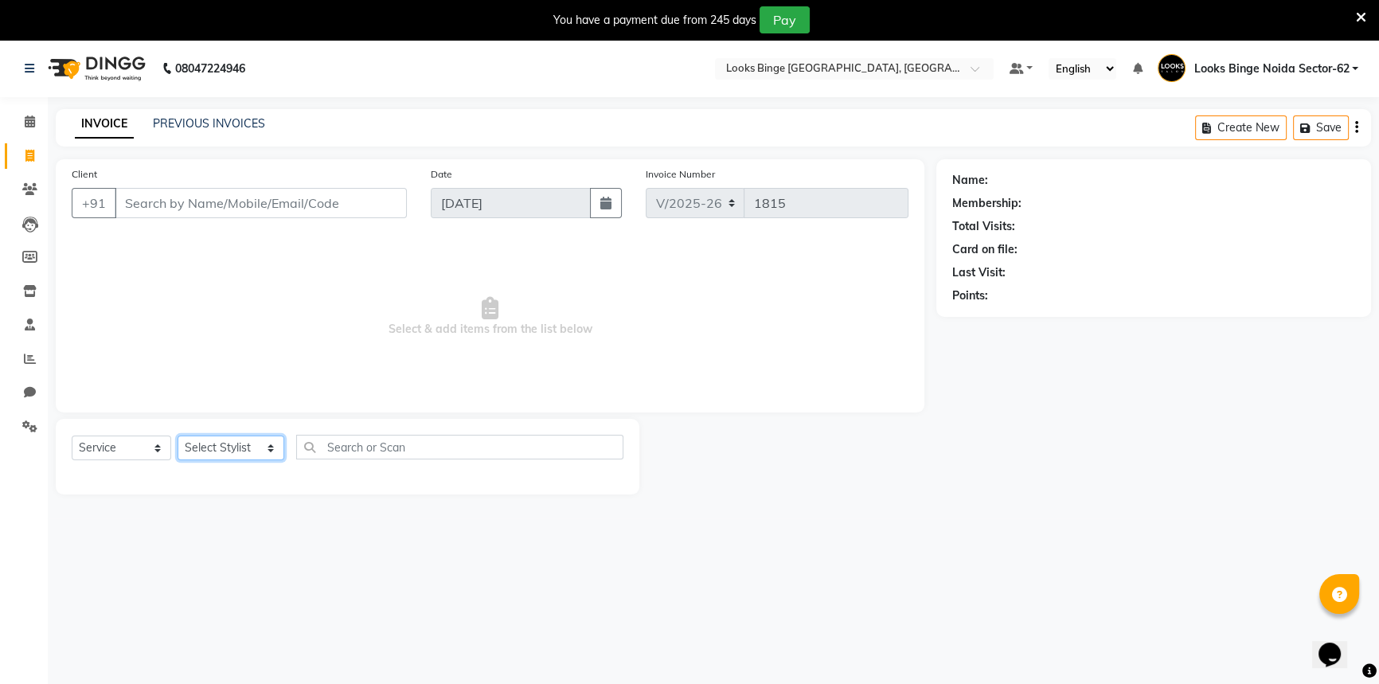
select select "41627"
click at [178, 436] on select "Select Stylist ANJALI [PERSON_NAME] [PERSON_NAME] Counter_Sales Kasim Looks Bin…" at bounding box center [231, 448] width 107 height 25
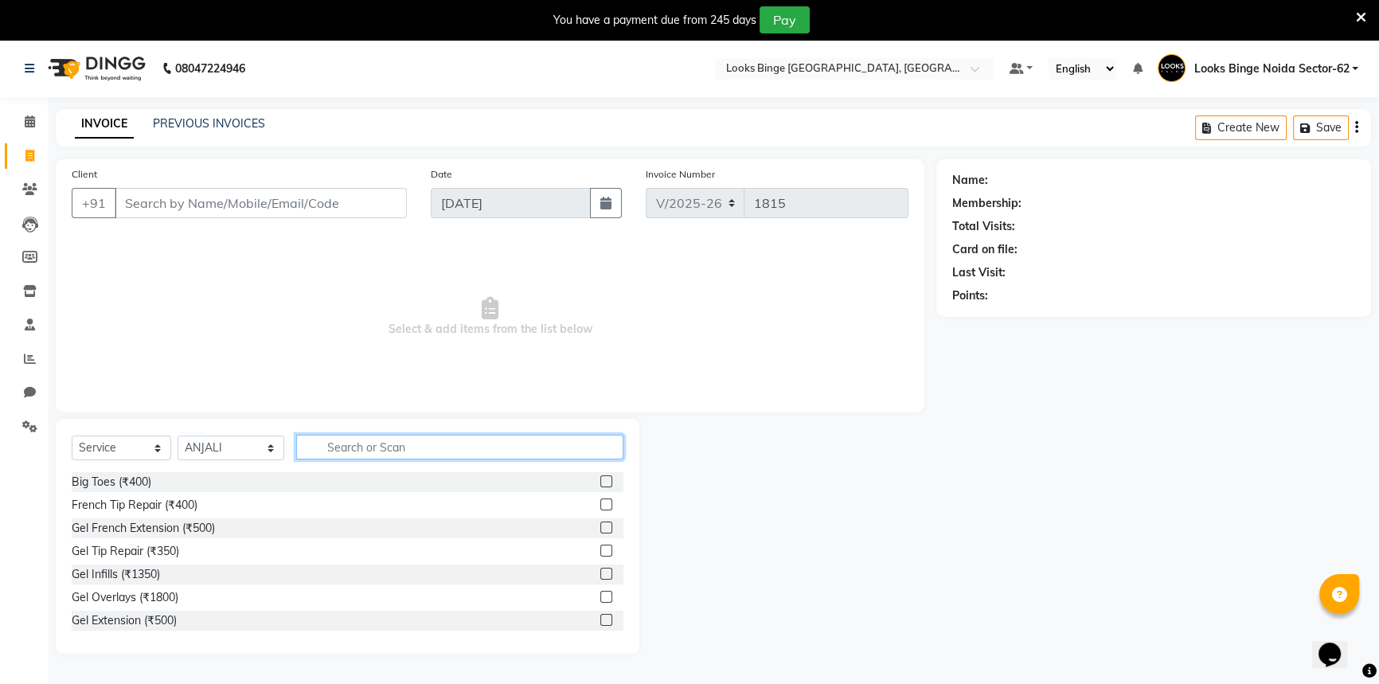
click at [350, 450] on input "text" at bounding box center [459, 447] width 327 height 25
type input "EYE"
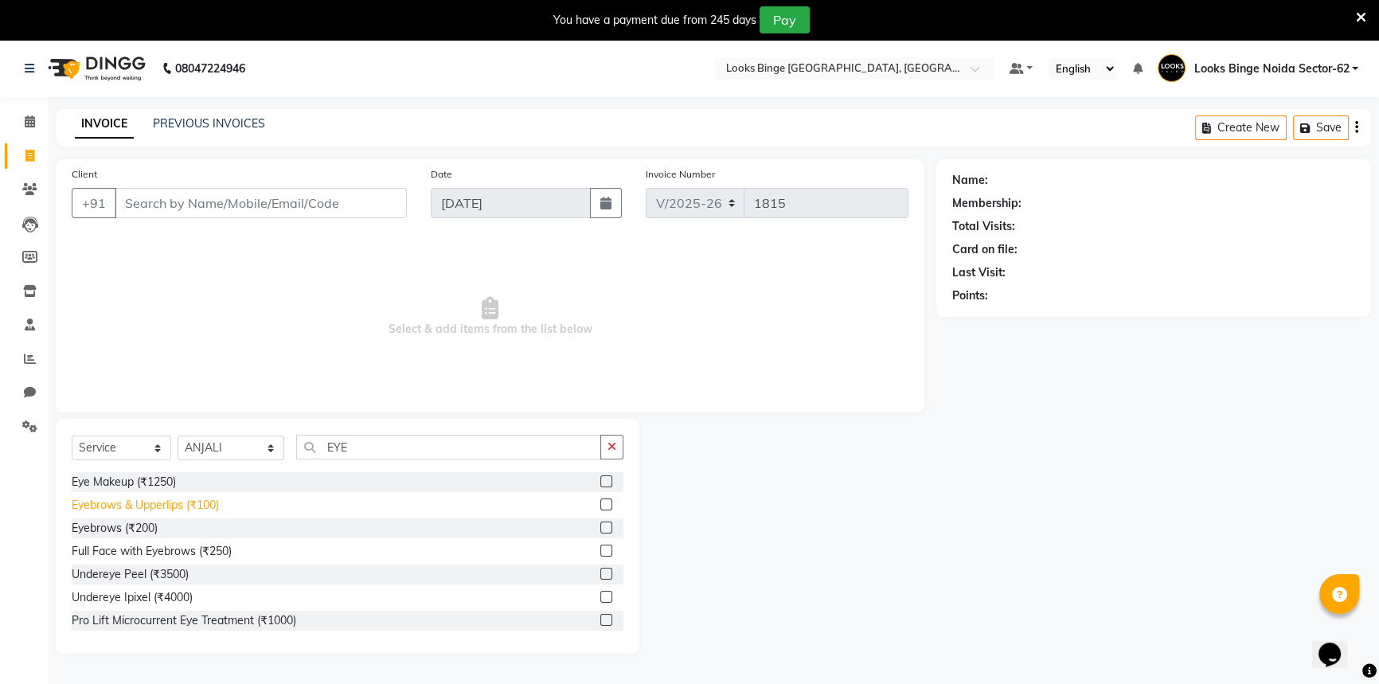
click at [155, 503] on div "Eyebrows & Upperlips (₹100)" at bounding box center [145, 505] width 147 height 17
checkbox input "false"
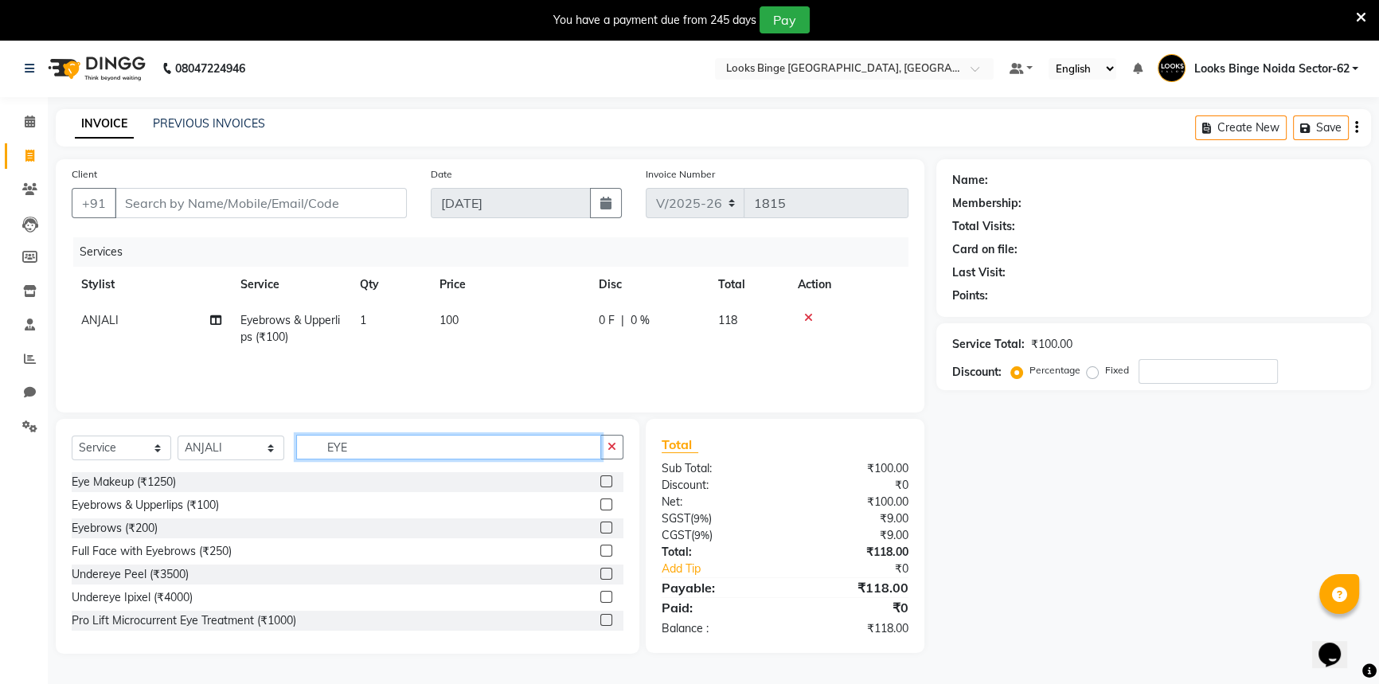
drag, startPoint x: 375, startPoint y: 447, endPoint x: 279, endPoint y: 436, distance: 96.9
click at [279, 436] on div "Select Service Product Membership Package Voucher Prepaid Gift Card Select Styl…" at bounding box center [348, 453] width 552 height 37
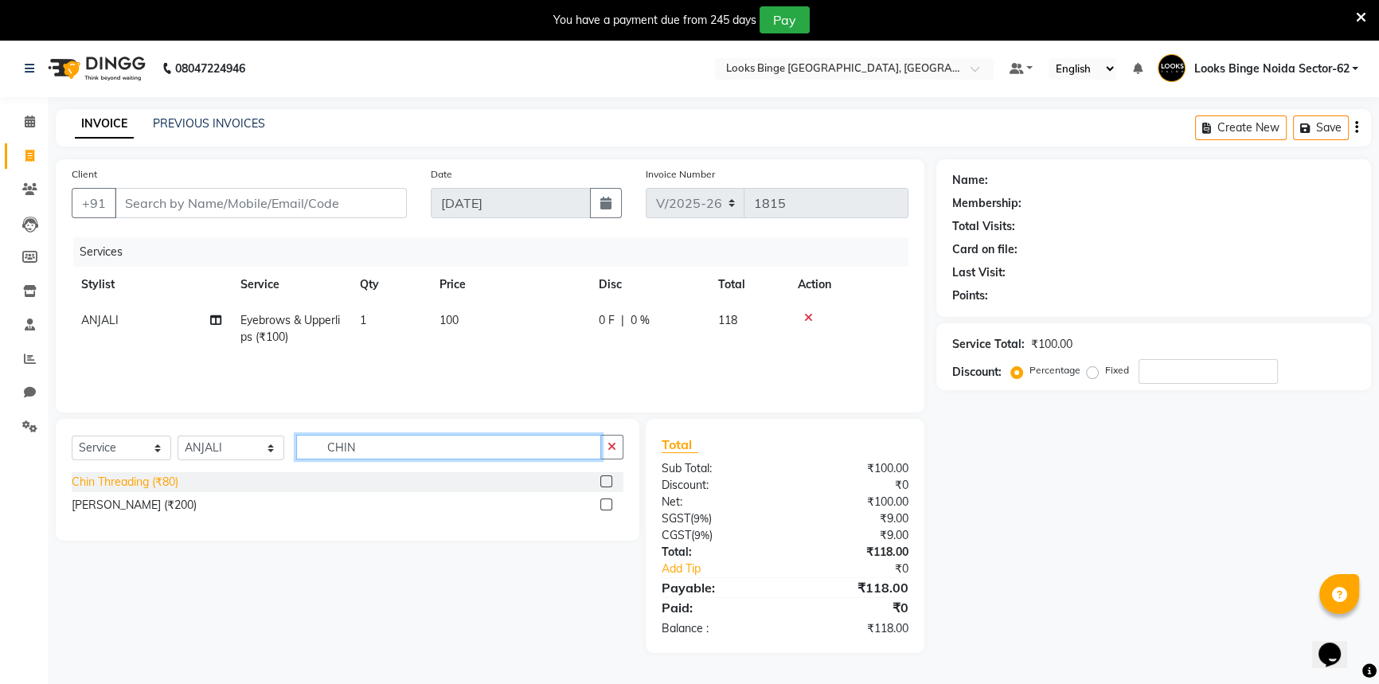
type input "CHIN"
click at [108, 479] on div "Chin Threading (₹80)" at bounding box center [125, 482] width 107 height 17
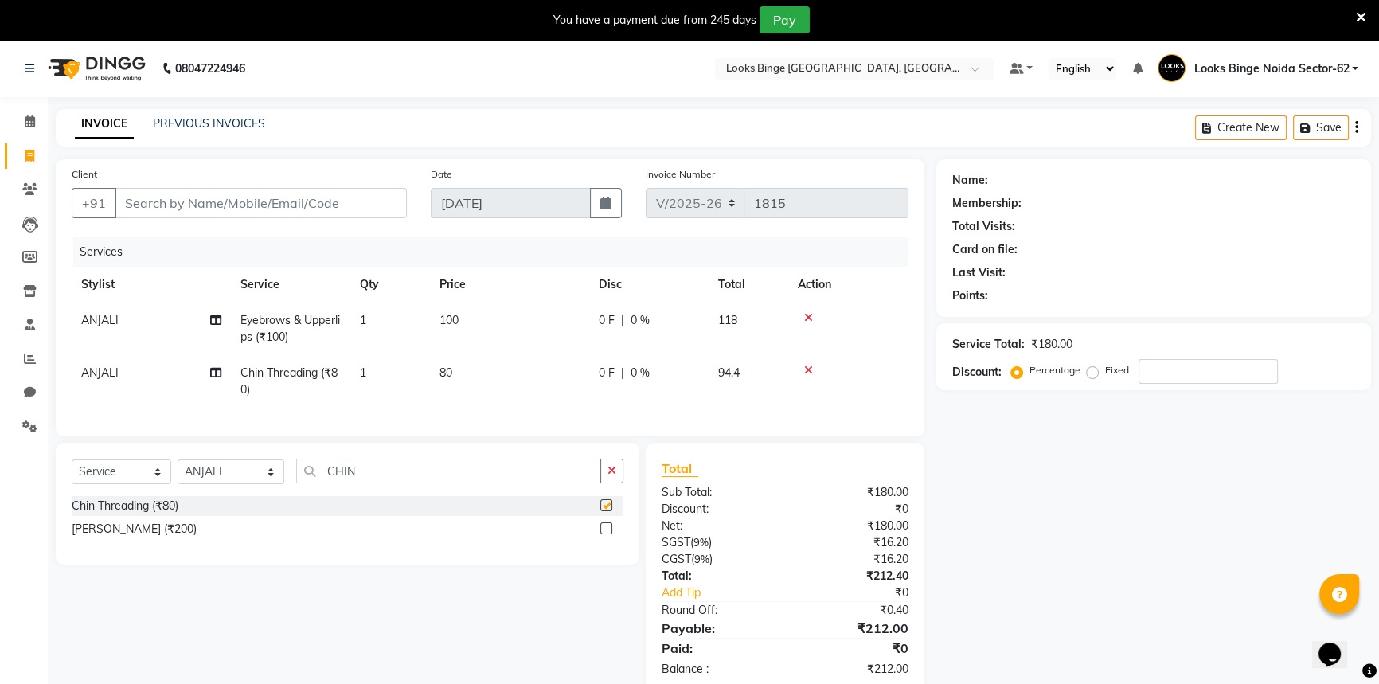
checkbox input "false"
click at [483, 363] on td "80" at bounding box center [509, 381] width 159 height 53
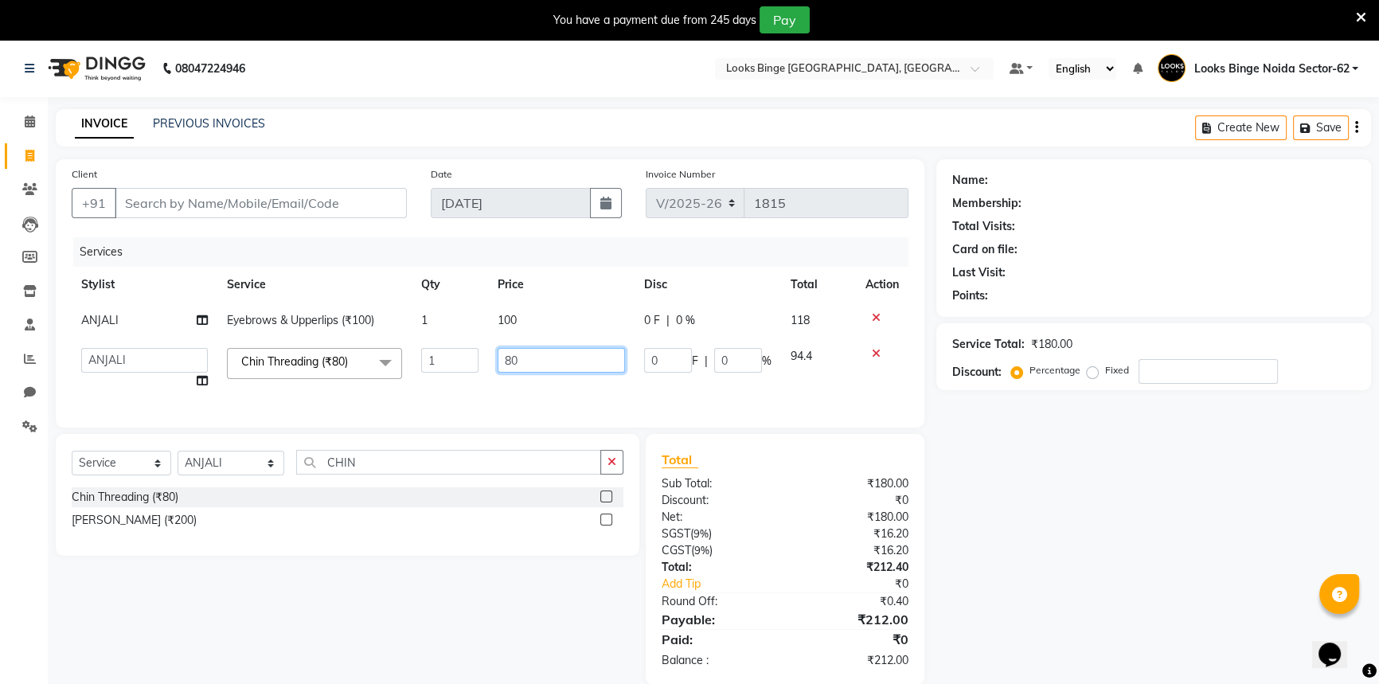
drag, startPoint x: 531, startPoint y: 356, endPoint x: 483, endPoint y: 357, distance: 48.6
click at [483, 357] on tr "[PERSON_NAME] [PERSON_NAME] Counter_Sales Kasim Looks Binge Noida Sector-62 Moh…" at bounding box center [490, 368] width 837 height 61
type input "50"
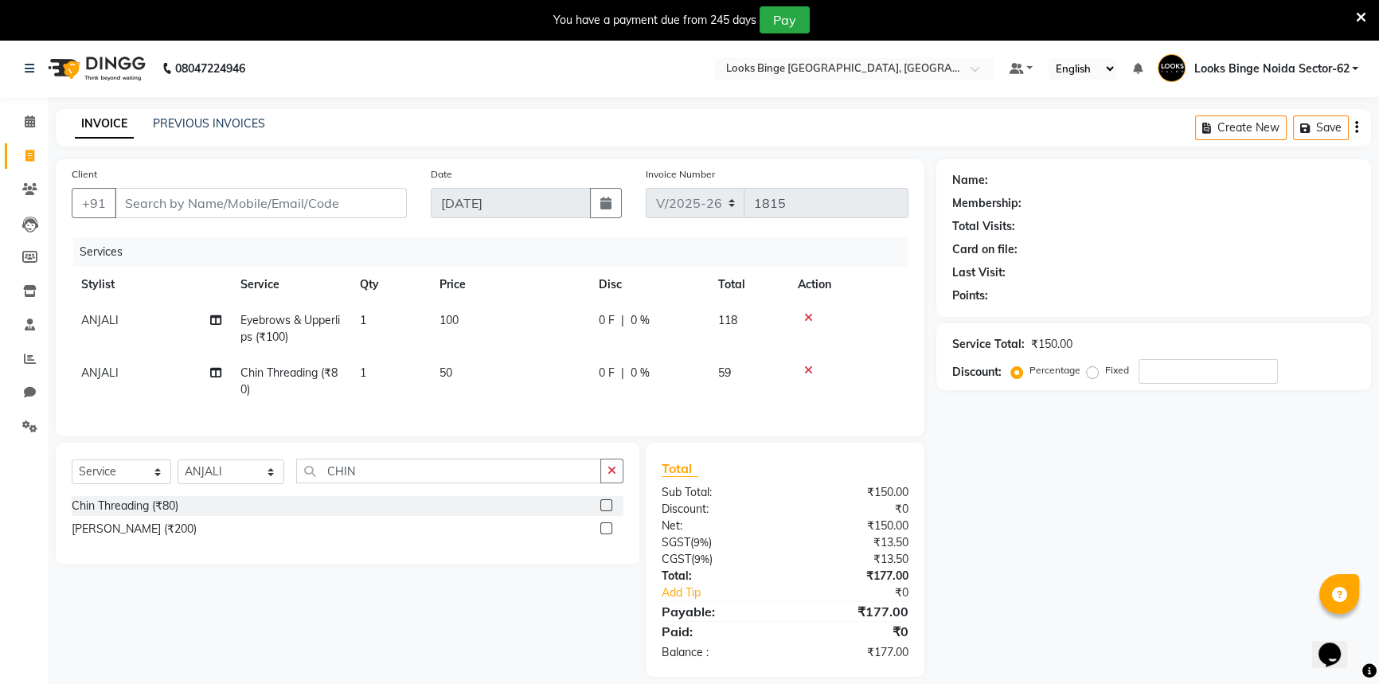
click at [569, 380] on td "50" at bounding box center [509, 381] width 159 height 53
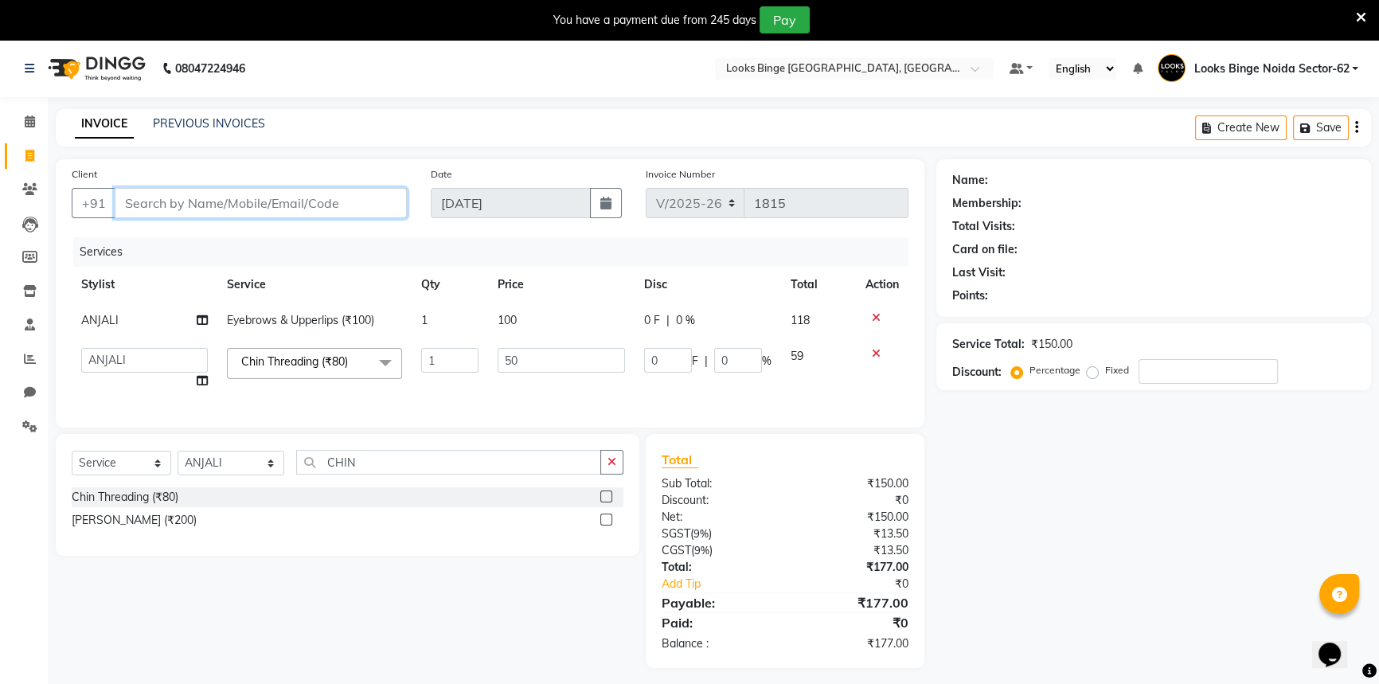
click at [284, 198] on input "Client" at bounding box center [261, 203] width 292 height 30
type input "9"
type input "0"
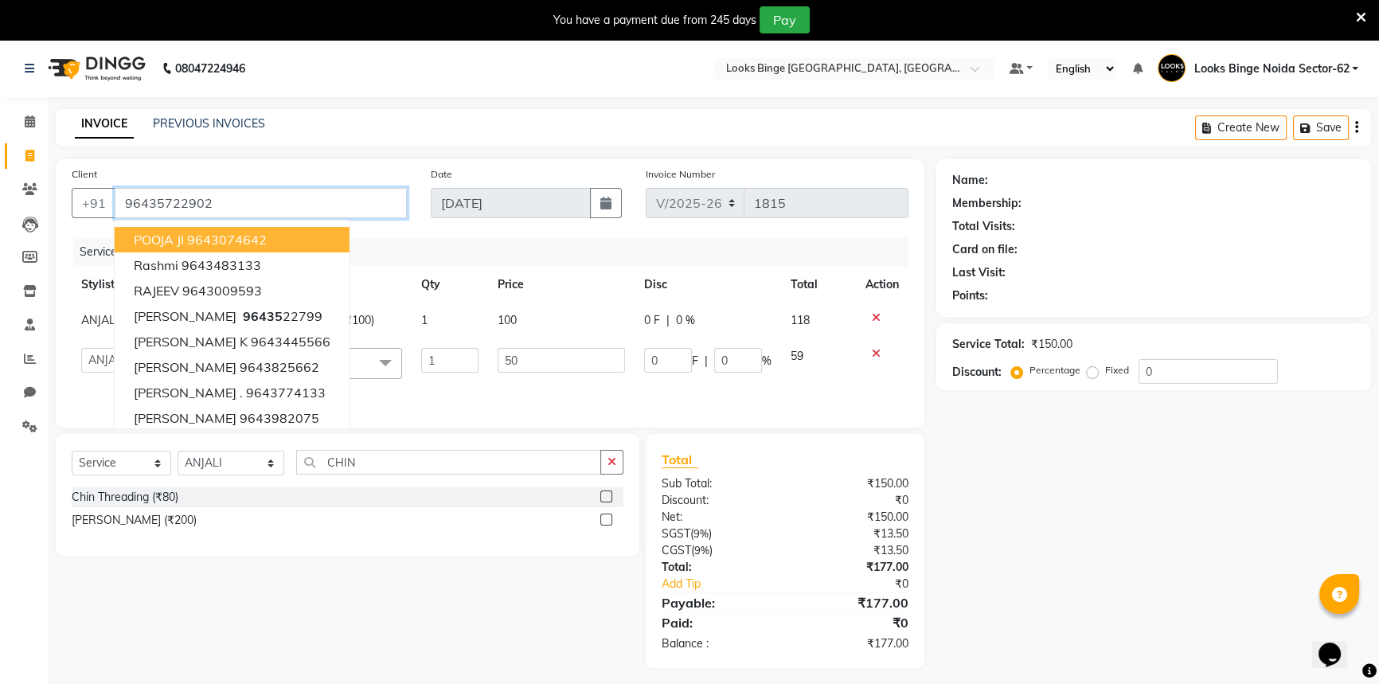
type input "96435722902"
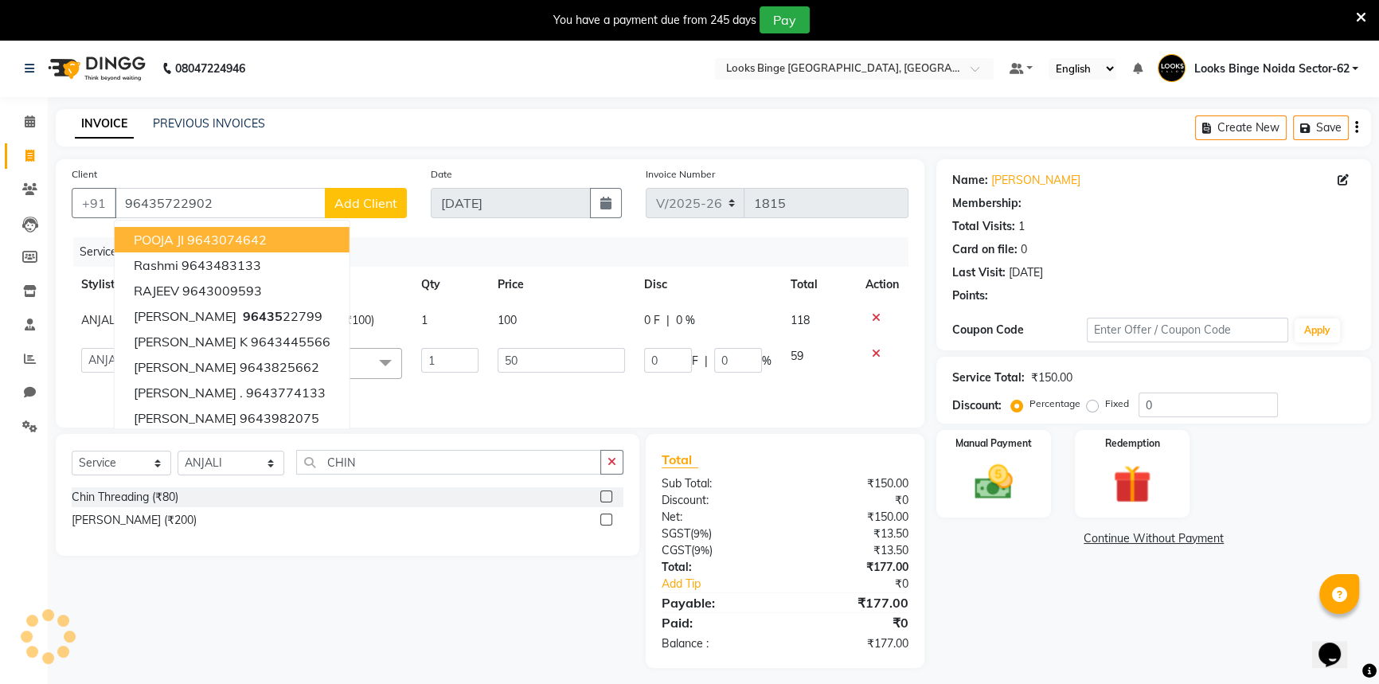
select select "1: Object"
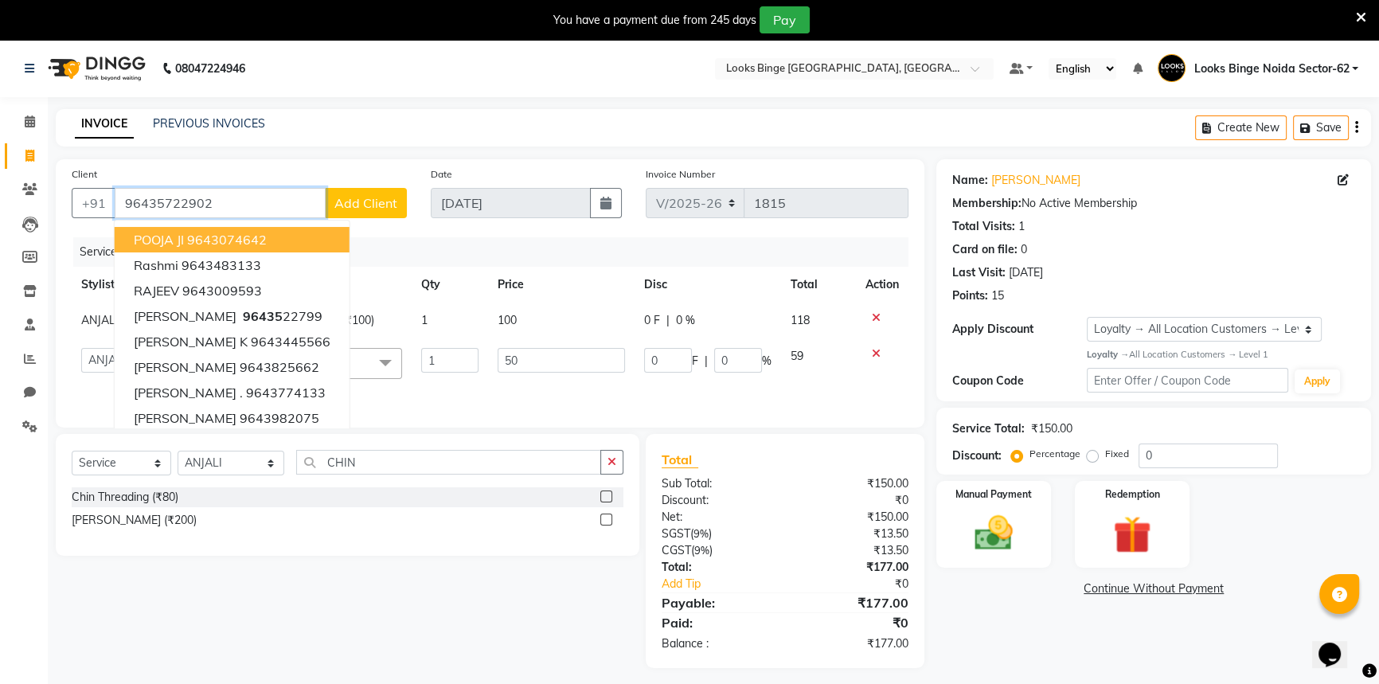
click at [233, 205] on input "96435722902" at bounding box center [220, 203] width 211 height 30
type input "9643572290"
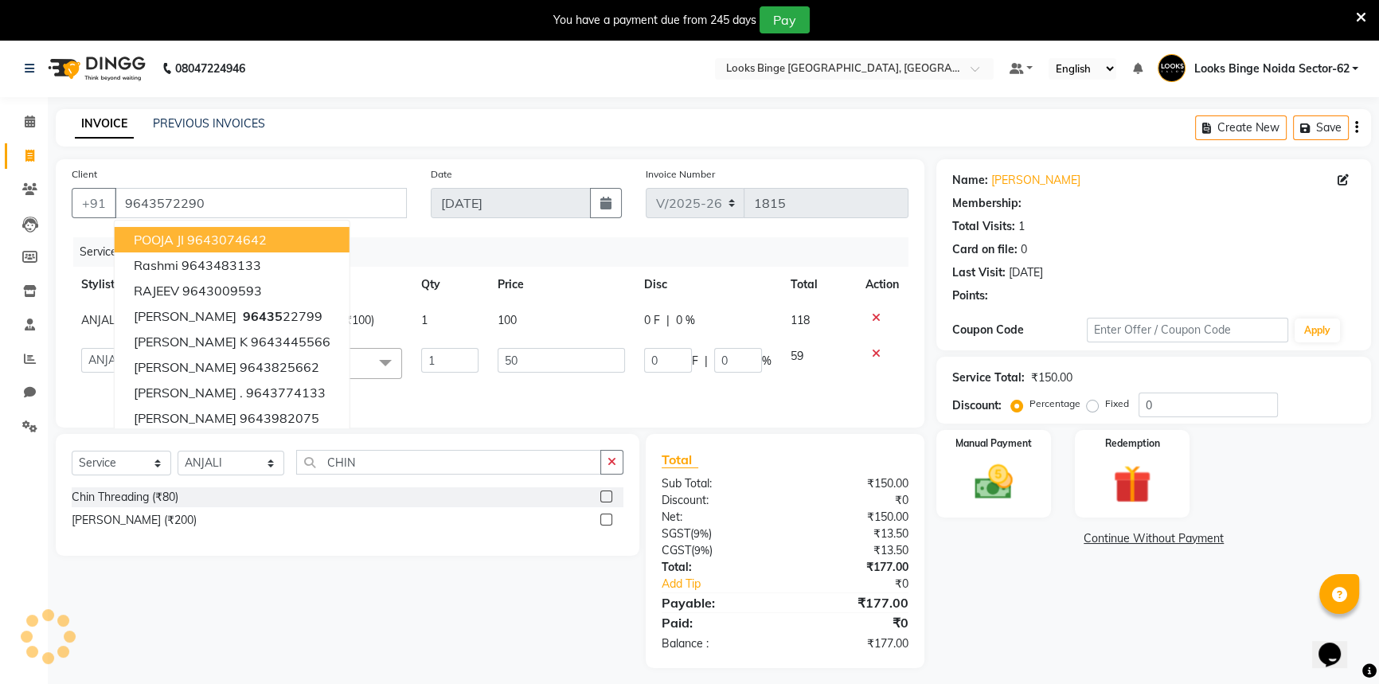
select select "1: Object"
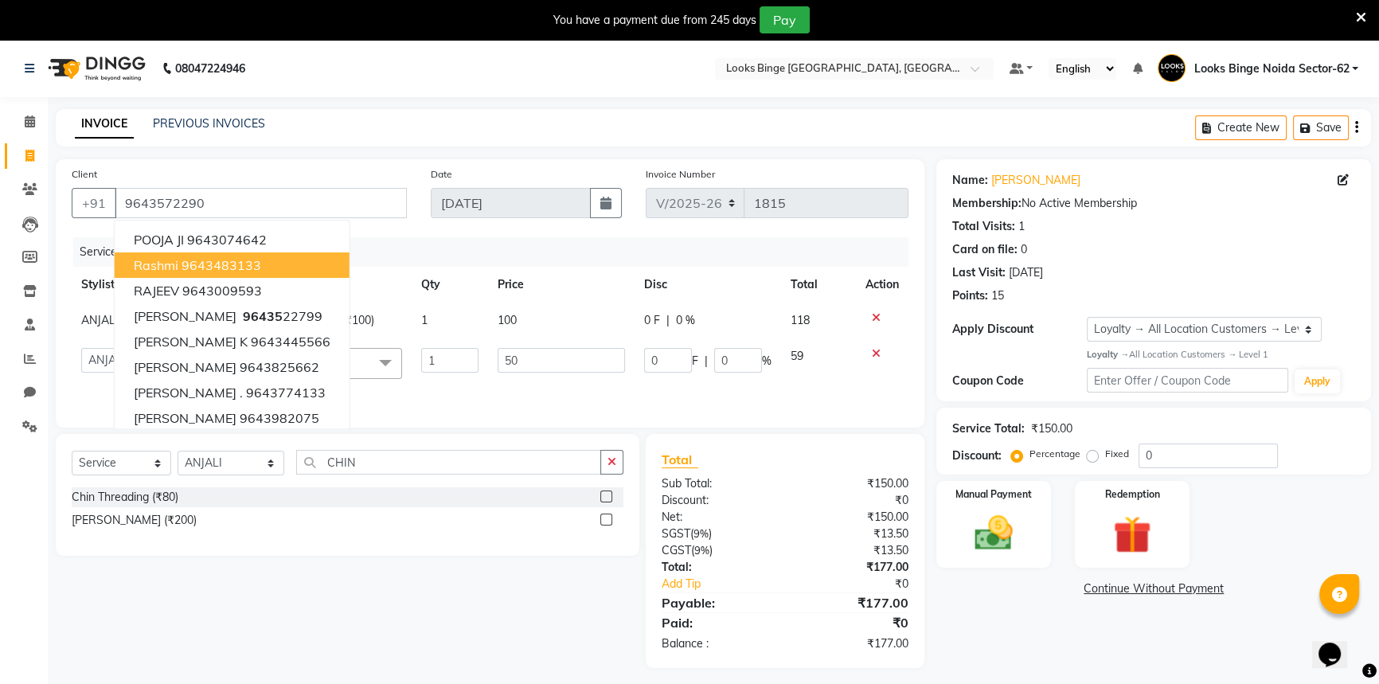
click at [856, 392] on td at bounding box center [882, 368] width 53 height 61
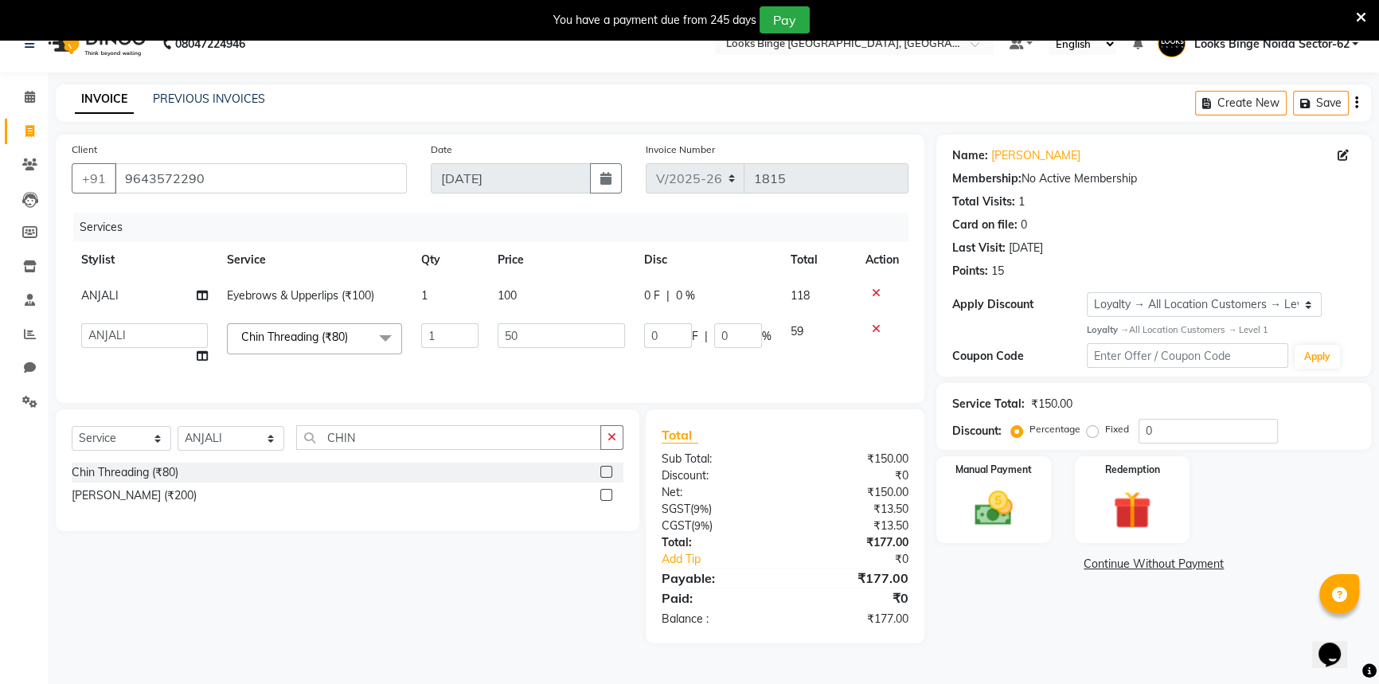
scroll to position [40, 0]
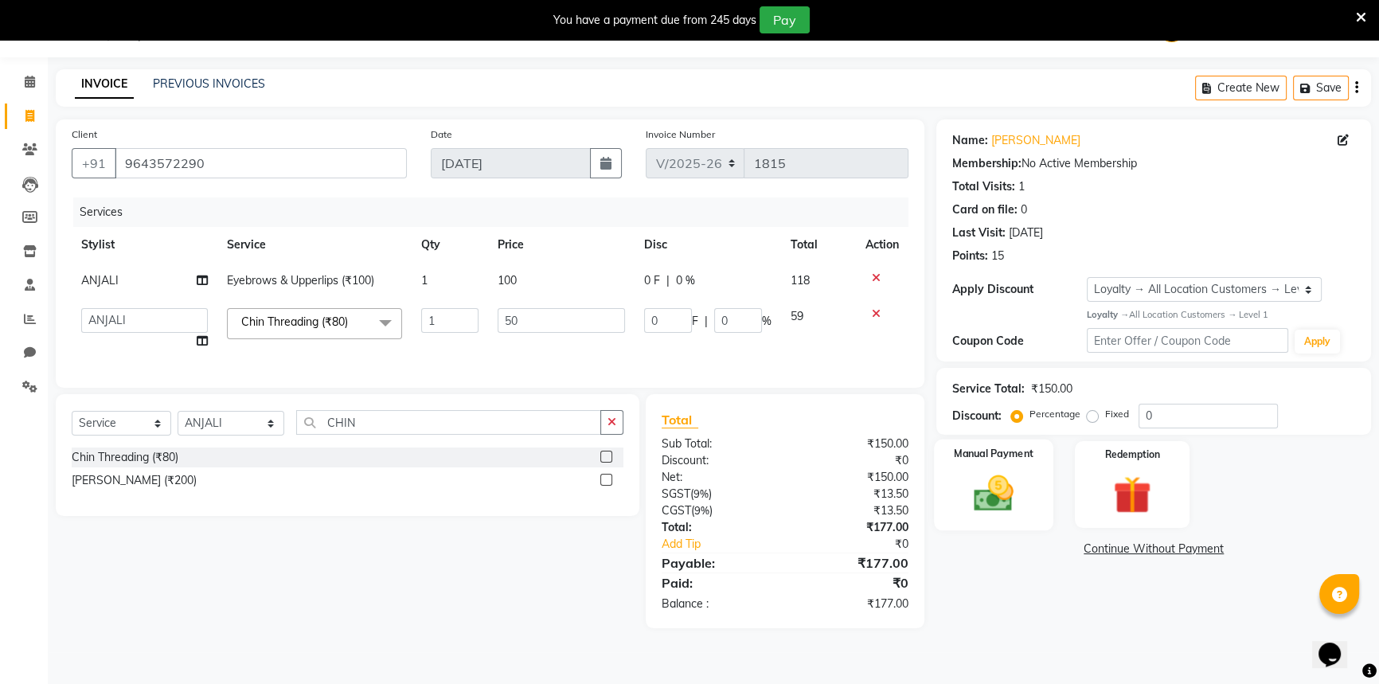
click at [973, 488] on img at bounding box center [994, 493] width 65 height 45
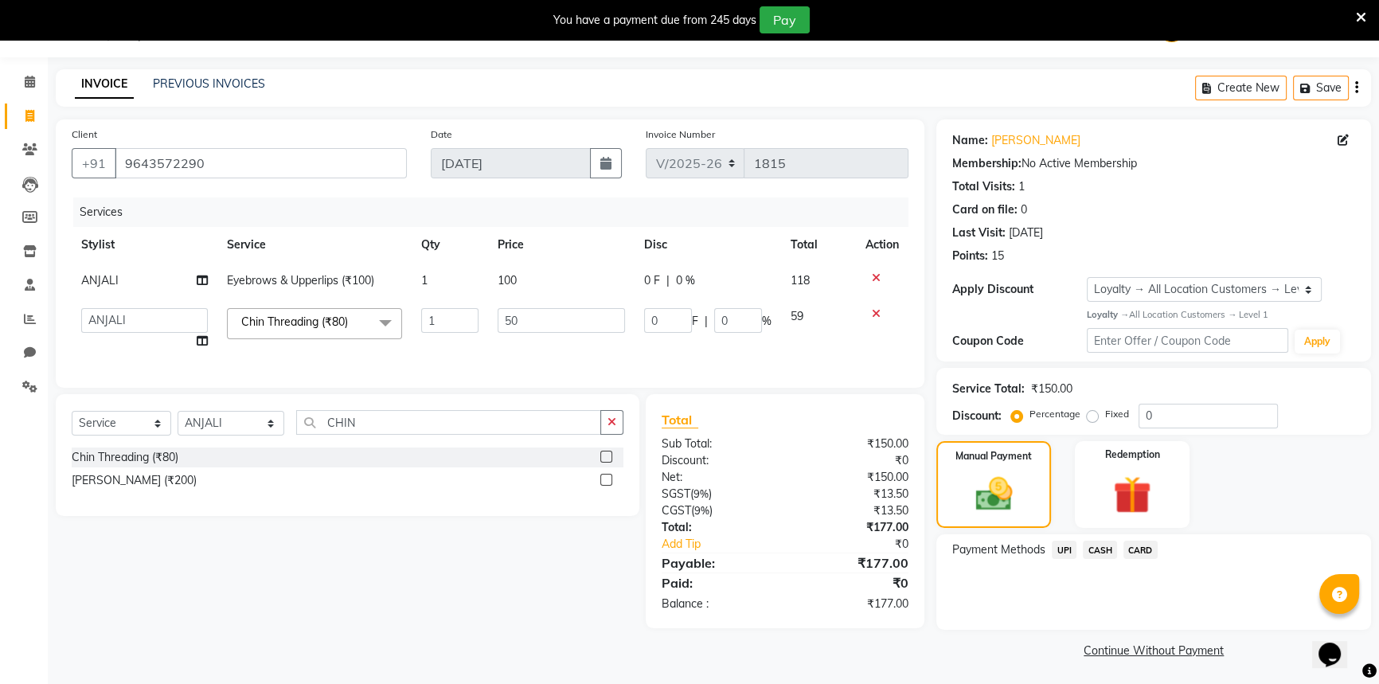
click at [1059, 550] on span "UPI" at bounding box center [1064, 550] width 25 height 18
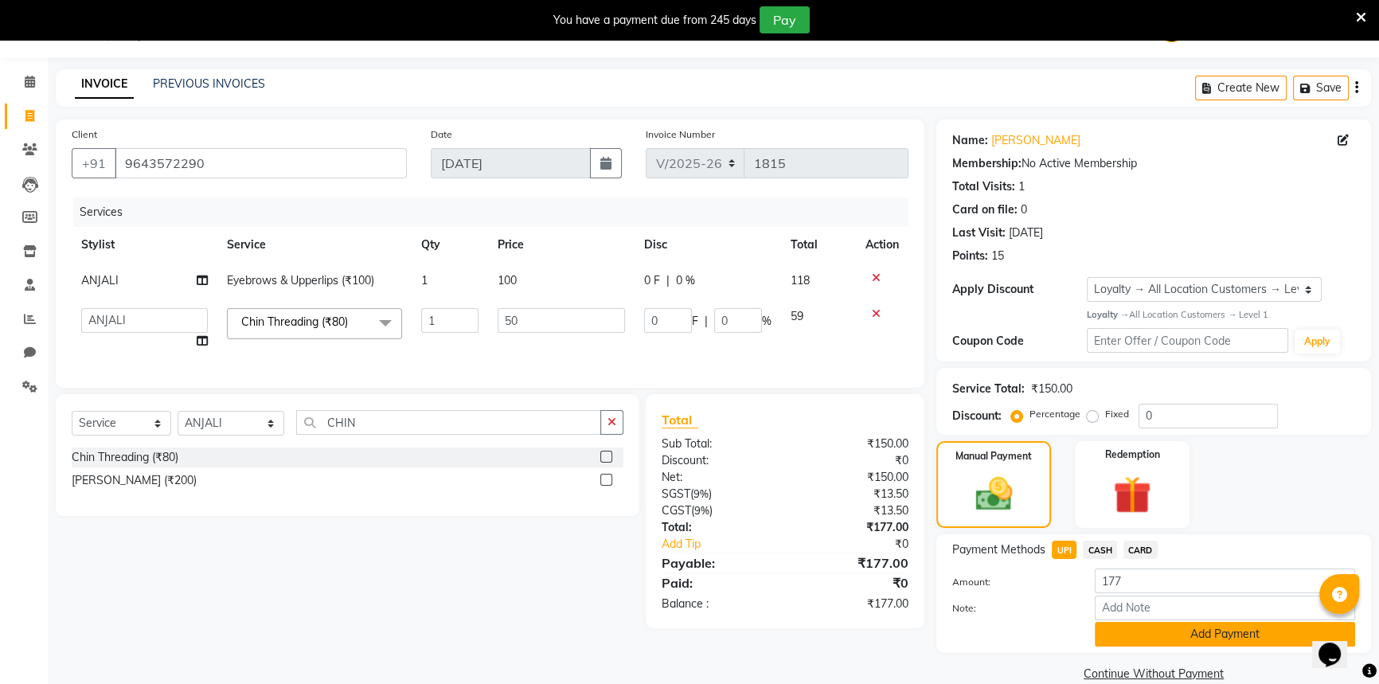
click at [1145, 637] on button "Add Payment" at bounding box center [1225, 634] width 260 height 25
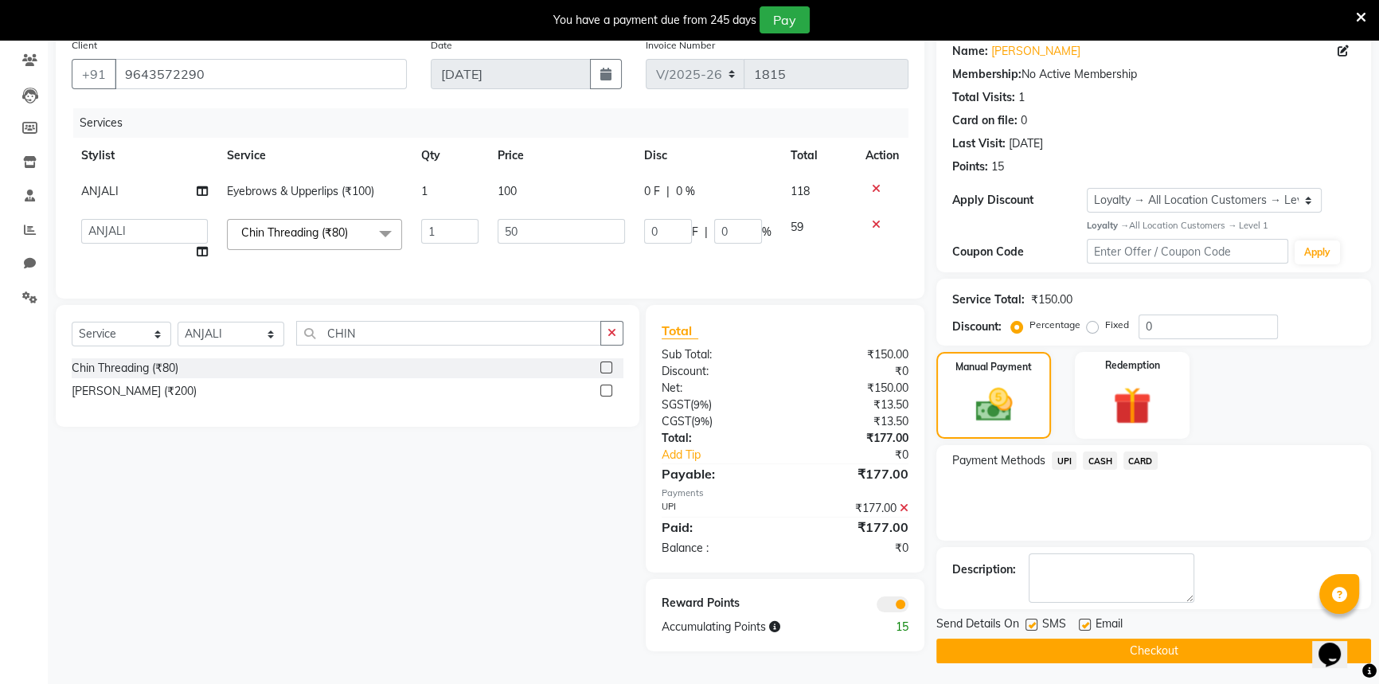
scroll to position [132, 0]
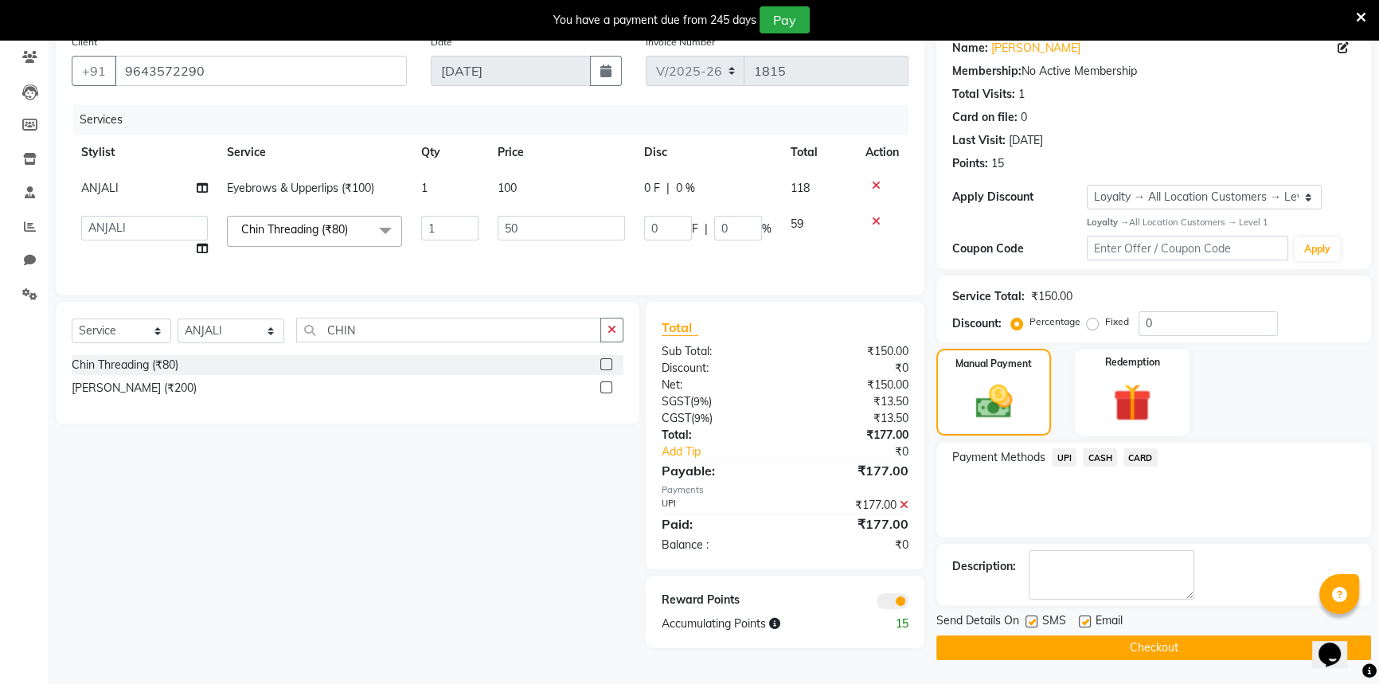
click at [1144, 637] on button "Checkout" at bounding box center [1154, 648] width 435 height 25
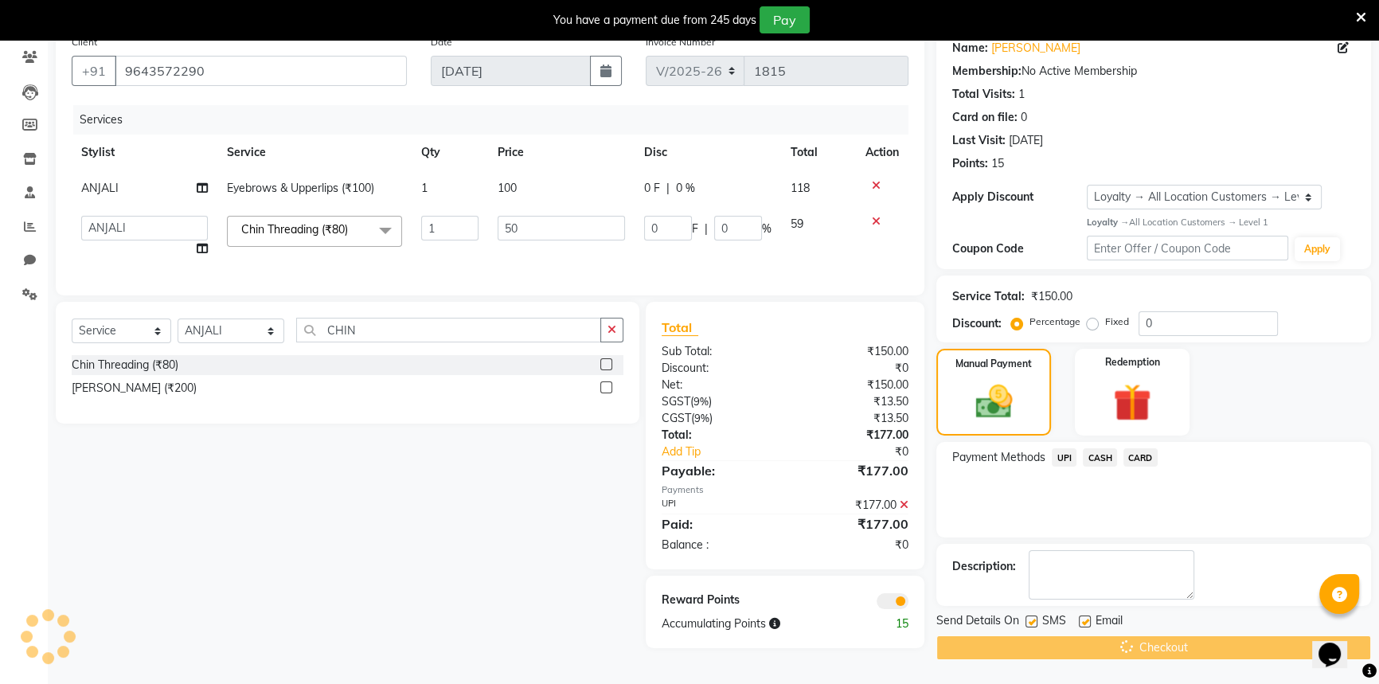
scroll to position [0, 0]
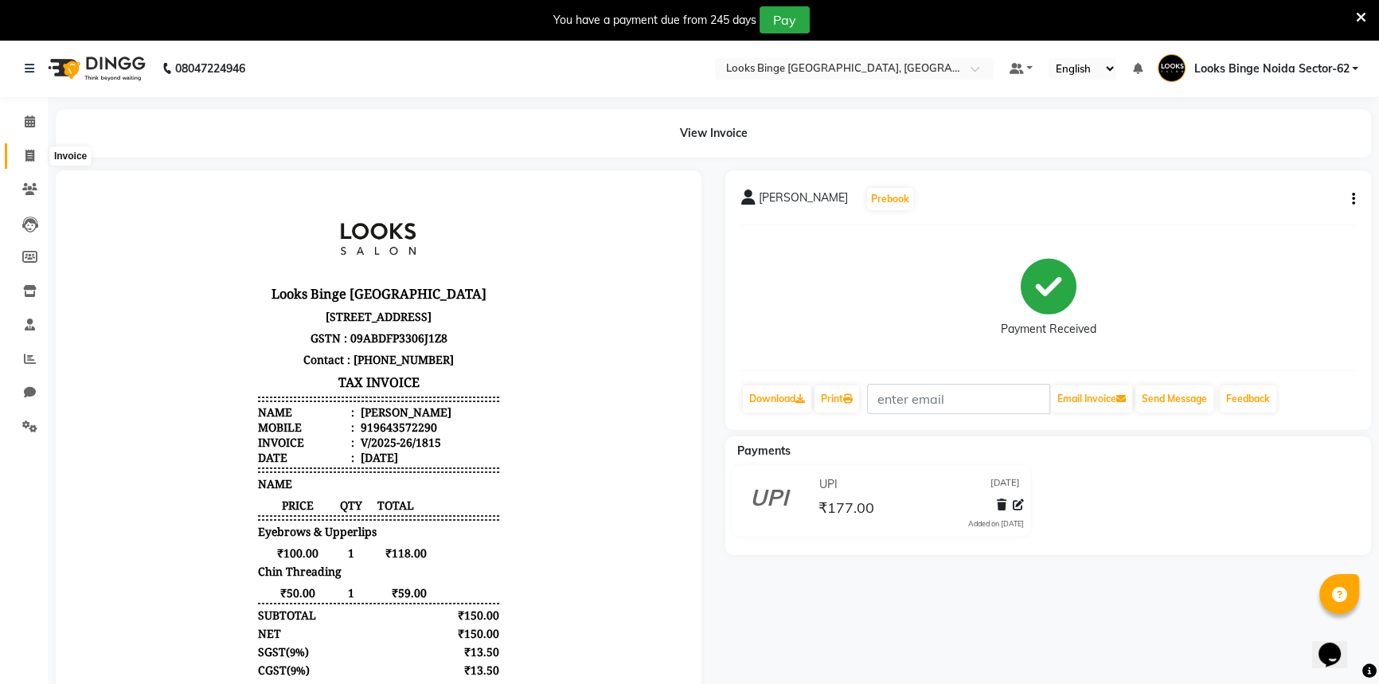
click at [33, 147] on span at bounding box center [30, 156] width 28 height 18
select select "service"
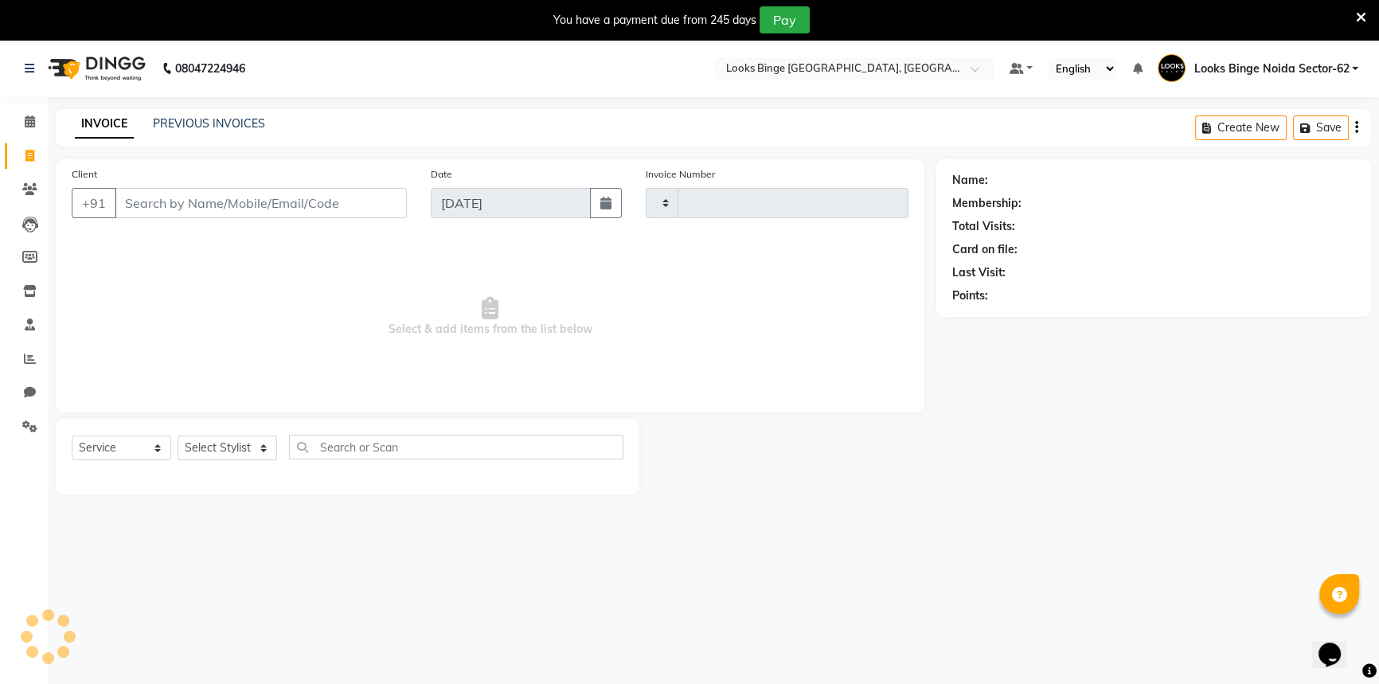
scroll to position [40, 0]
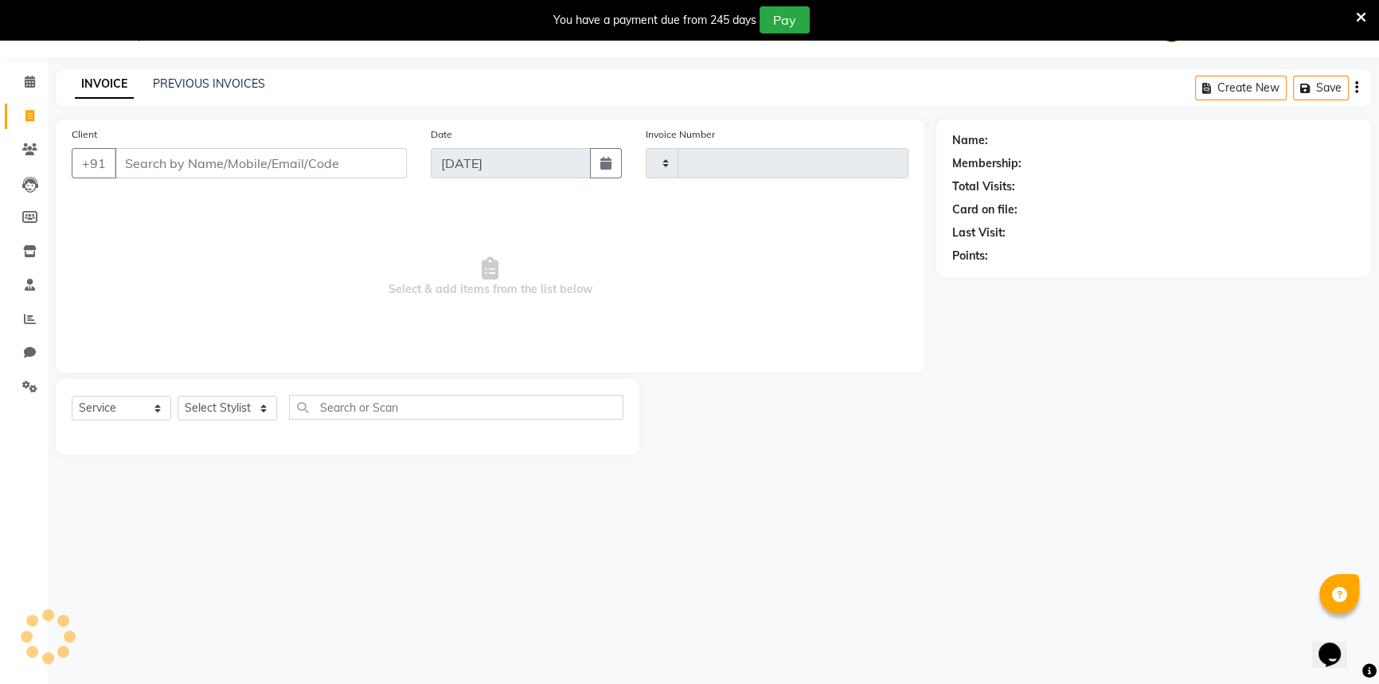
click at [174, 76] on div "PREVIOUS INVOICES" at bounding box center [209, 84] width 112 height 17
type input "1816"
select select "5378"
click at [264, 84] on div "INVOICE PREVIOUS INVOICES" at bounding box center [170, 85] width 229 height 18
click at [225, 85] on link "PREVIOUS INVOICES" at bounding box center [209, 83] width 112 height 14
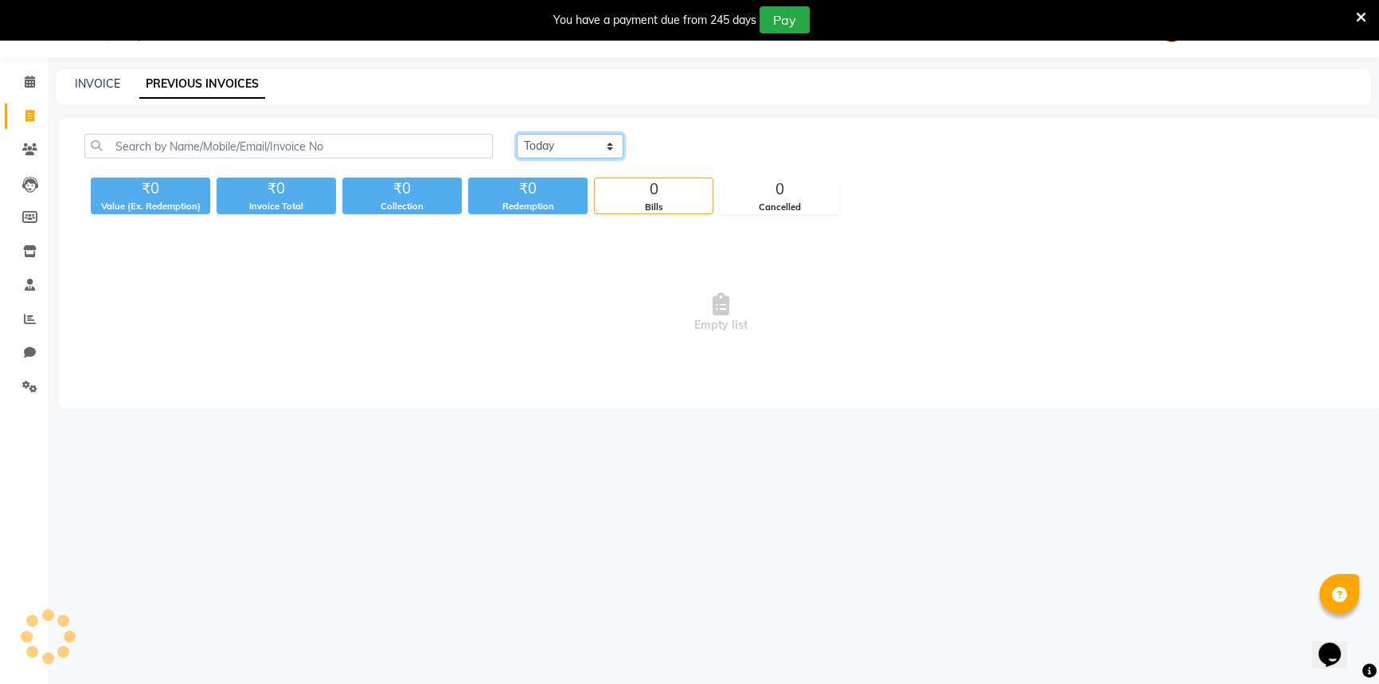
click at [543, 143] on select "[DATE] [DATE] Custom Range" at bounding box center [570, 146] width 107 height 25
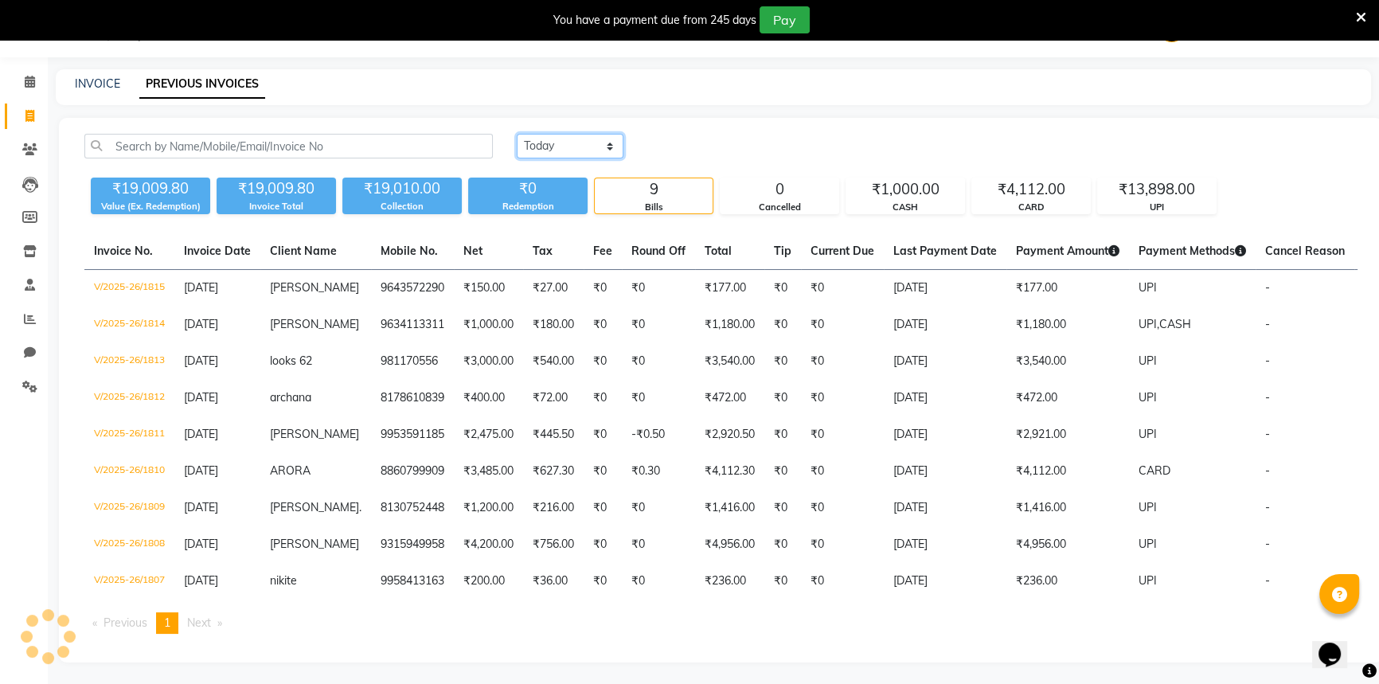
select select "[DATE]"
click at [517, 134] on select "[DATE] [DATE] Custom Range" at bounding box center [570, 146] width 107 height 25
